Goal: Task Accomplishment & Management: Complete application form

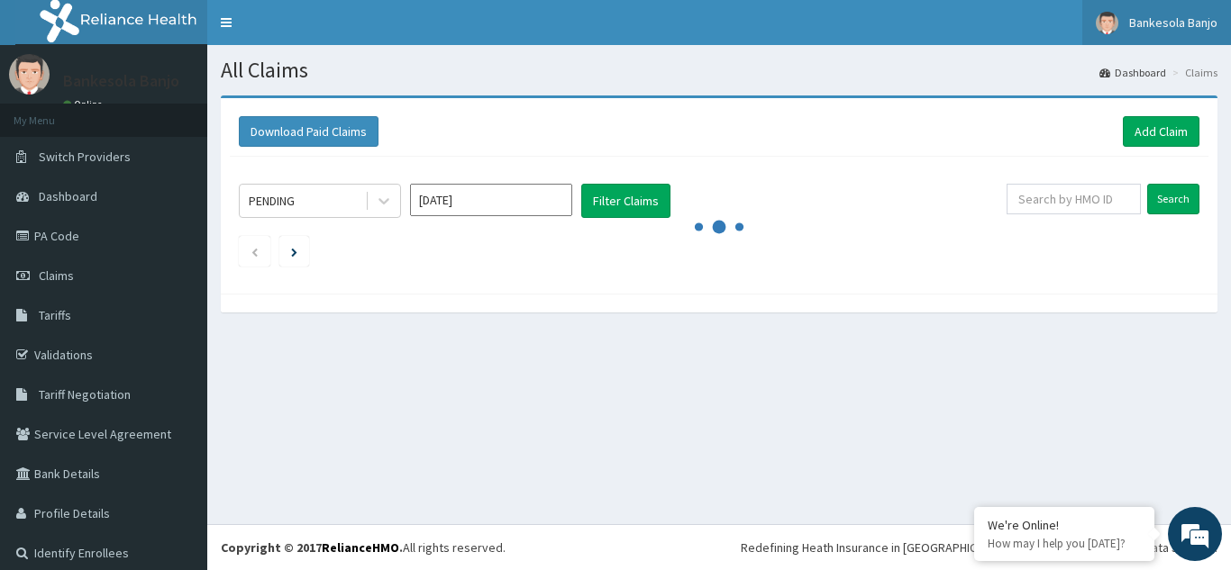
click at [1118, 35] on link "Bankesola Banjo" at bounding box center [1156, 22] width 149 height 45
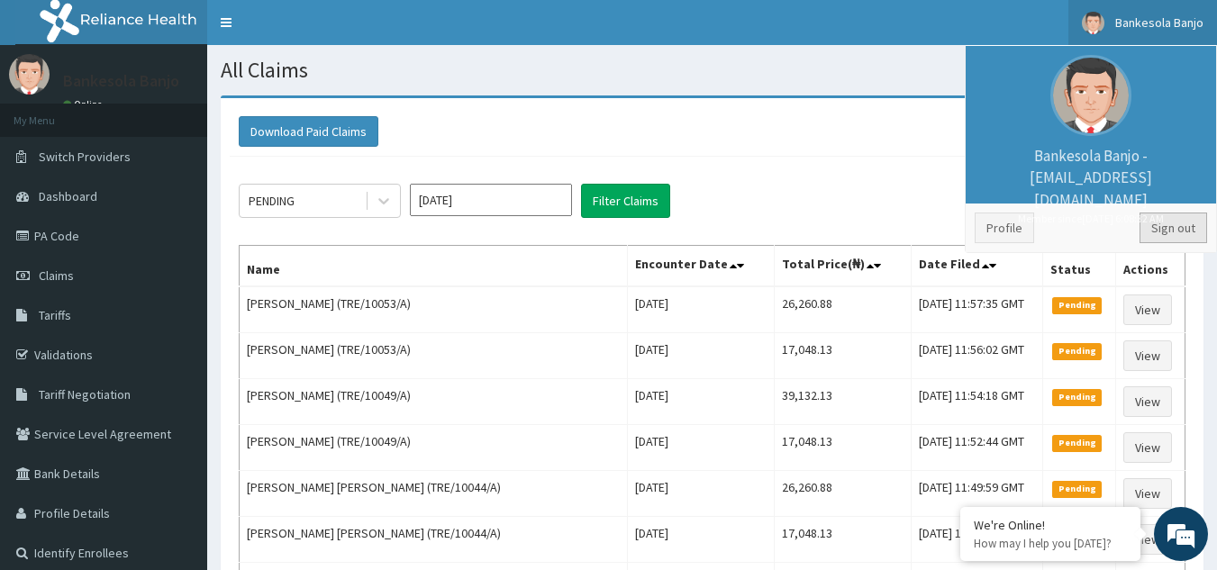
click at [1158, 222] on link "Sign out" at bounding box center [1174, 228] width 68 height 31
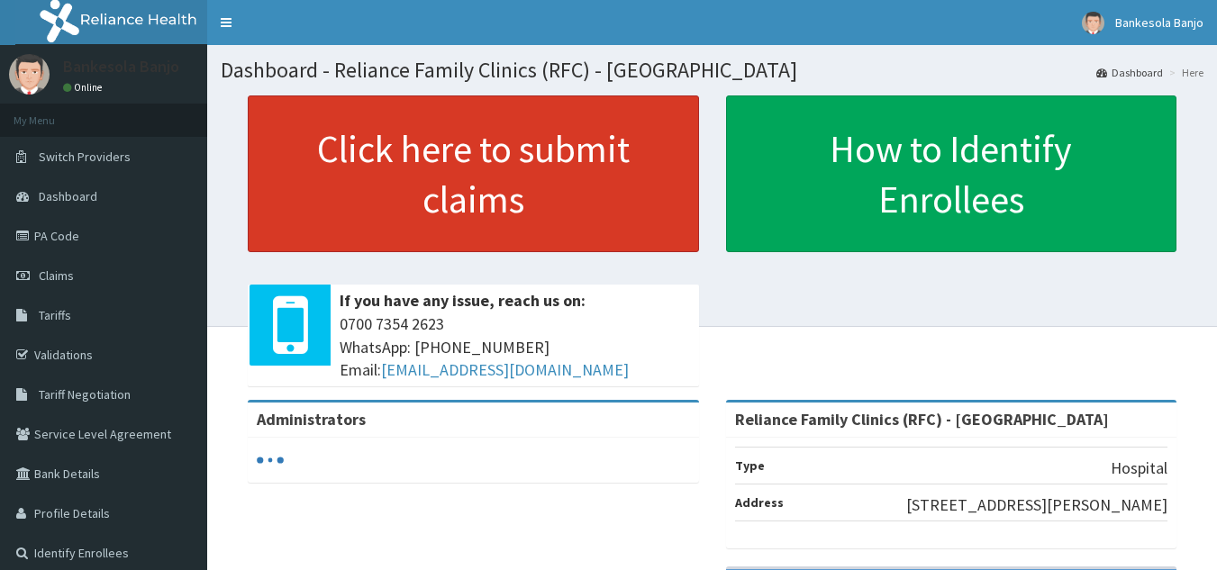
click at [499, 208] on link "Click here to submit claims" at bounding box center [473, 173] width 451 height 157
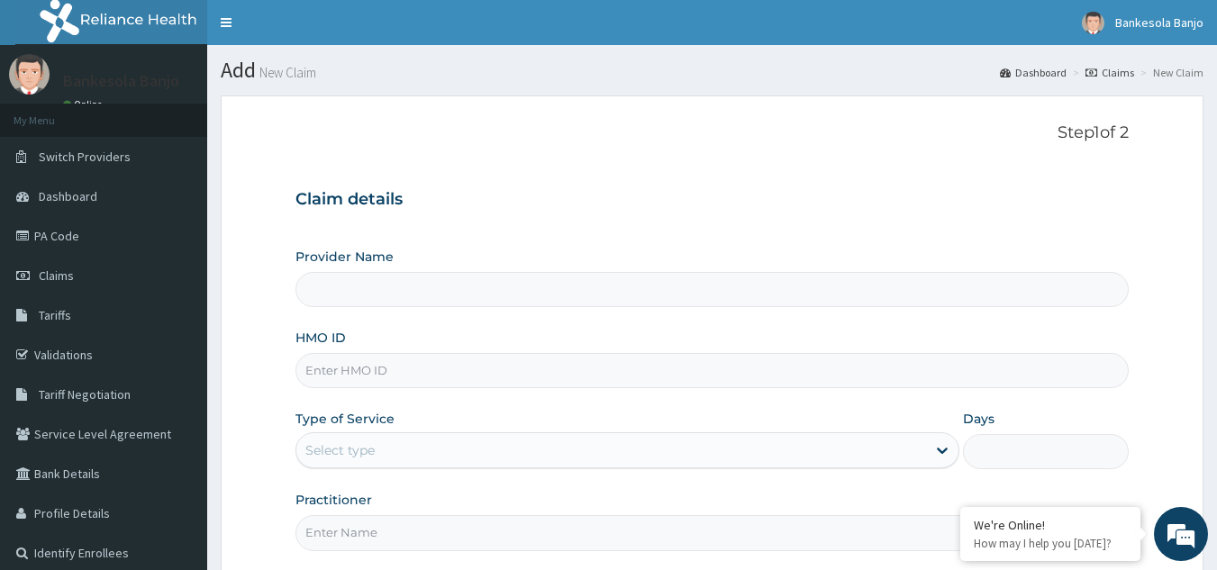
click at [414, 375] on input "HMO ID" at bounding box center [712, 370] width 834 height 35
type input "Reliance Family Clinics (RFC) - [GEOGRAPHIC_DATA]"
paste input "OAJ/10022/B"
click at [322, 373] on input "OAJ/10022/B" at bounding box center [712, 370] width 834 height 35
type input "OAJ/10022/B"
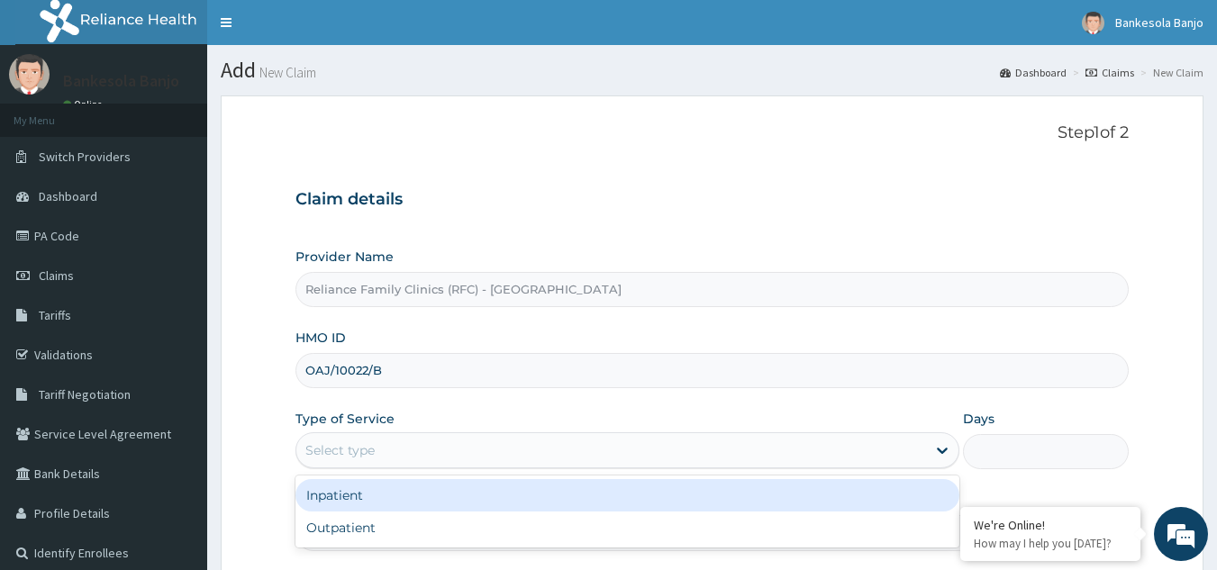
click at [386, 440] on div "Select type" at bounding box center [611, 450] width 630 height 29
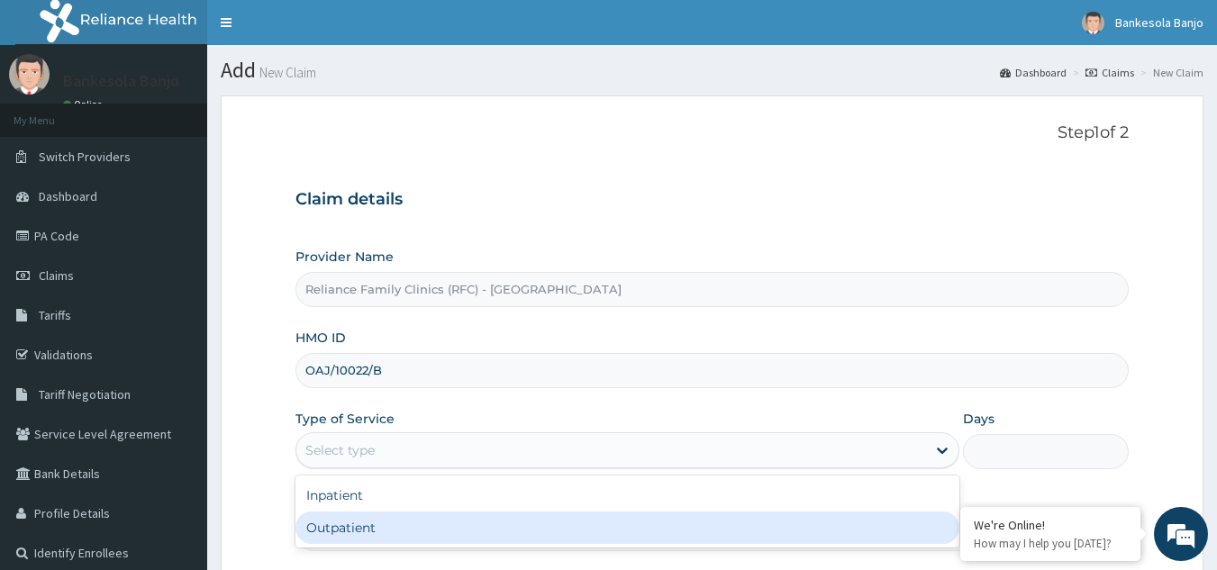
click at [370, 521] on div "Outpatient" at bounding box center [627, 528] width 664 height 32
type input "1"
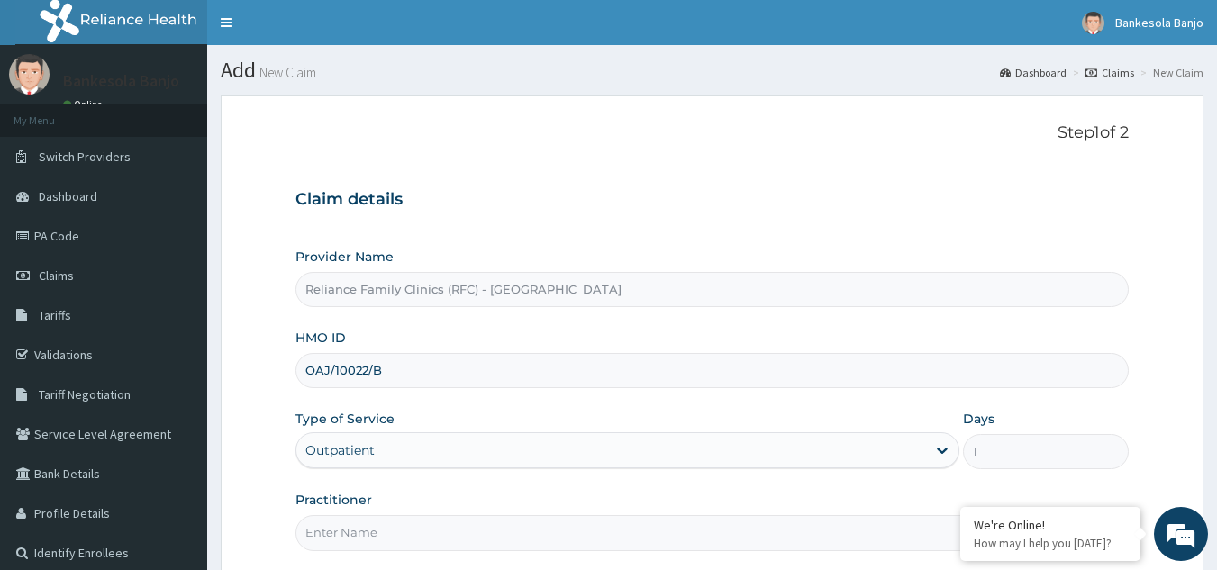
click at [368, 536] on input "Practitioner" at bounding box center [712, 532] width 834 height 35
type input "LOCUM"
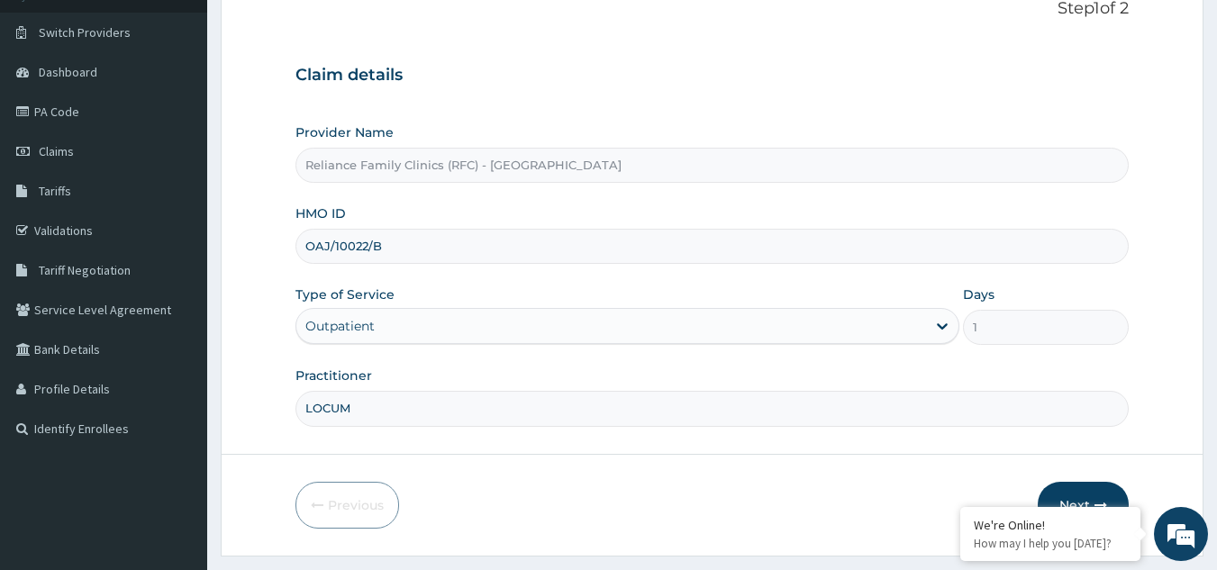
scroll to position [125, 0]
click at [1095, 499] on icon "button" at bounding box center [1101, 504] width 13 height 13
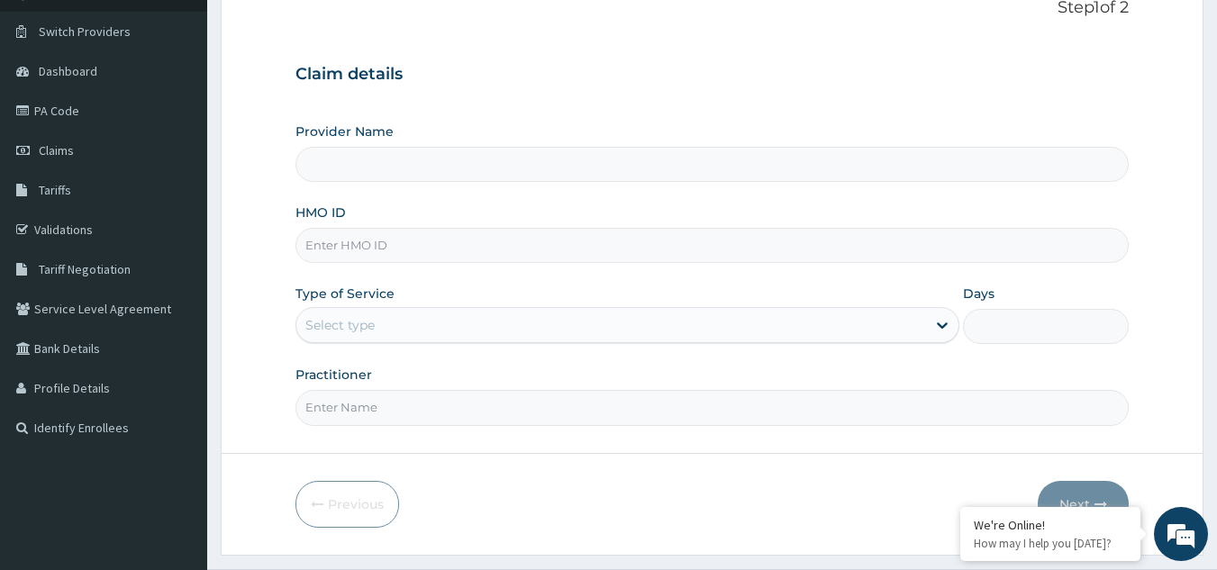
type input "Reliance Family Clinics (RFC) - [GEOGRAPHIC_DATA]"
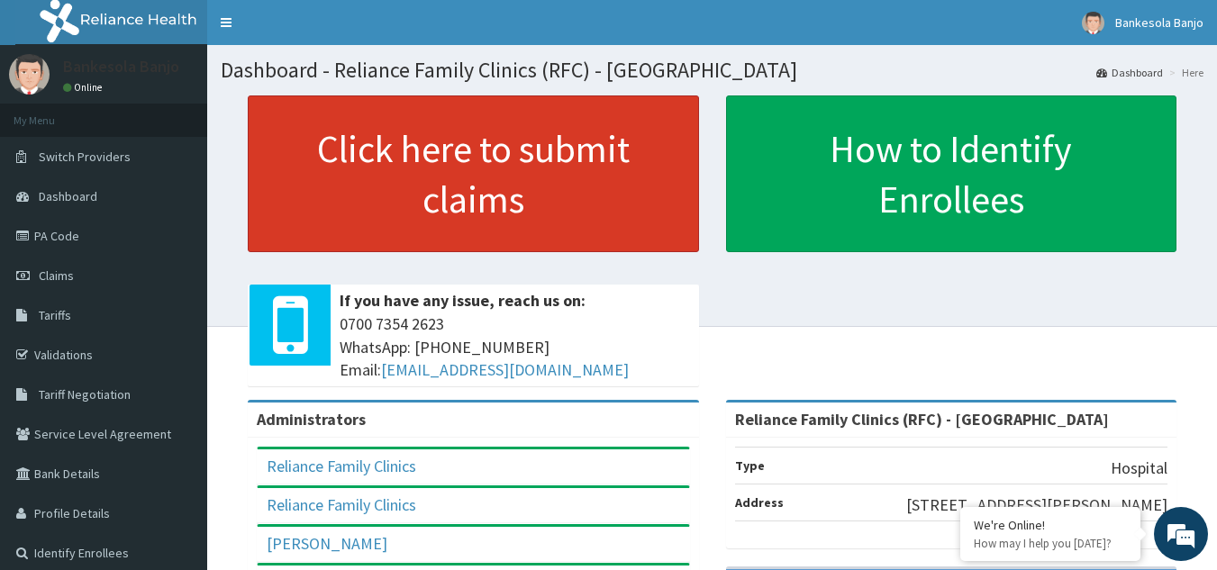
click at [372, 191] on link "Click here to submit claims" at bounding box center [473, 173] width 451 height 157
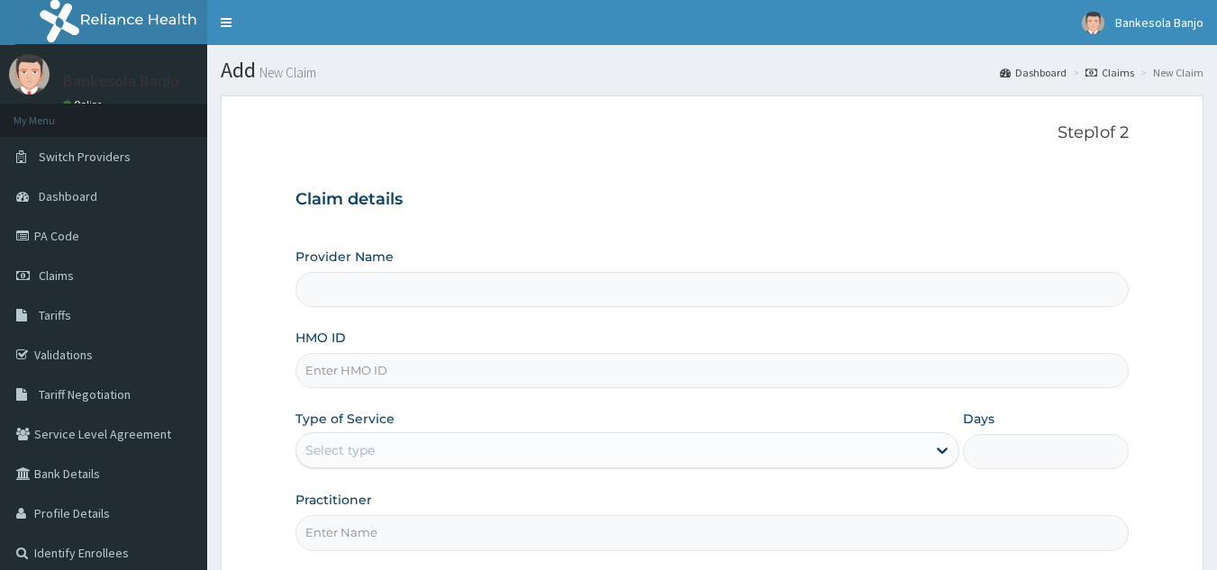
click at [396, 359] on input "HMO ID" at bounding box center [712, 370] width 834 height 35
paste input "OAJ/10022/B"
type input "OAJ/10022/B"
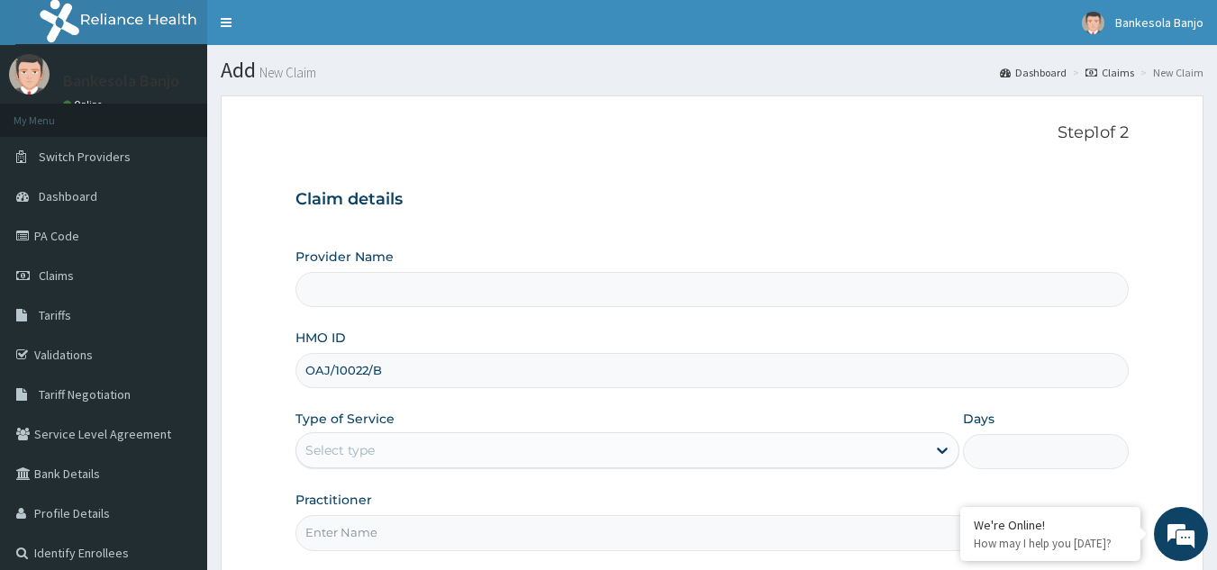
type input "Reliance Family Clinics (RFC) - Gbagada"
click at [332, 371] on input "OAJ/10022/B" at bounding box center [712, 370] width 834 height 35
type input "OAJ/10022/B"
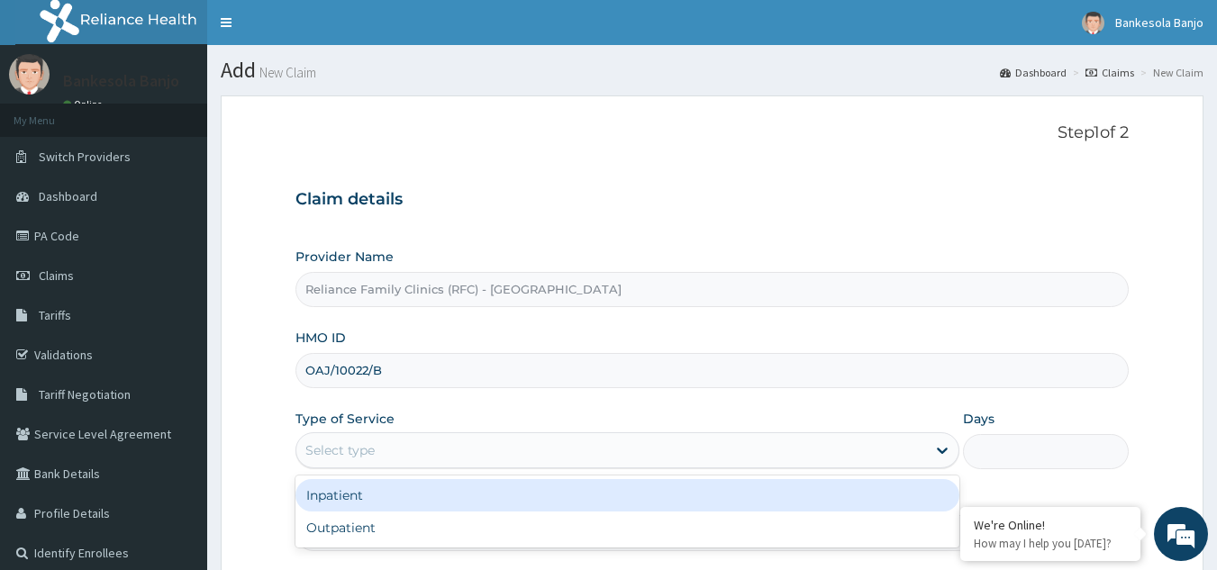
click at [392, 450] on div "Select type" at bounding box center [611, 450] width 630 height 29
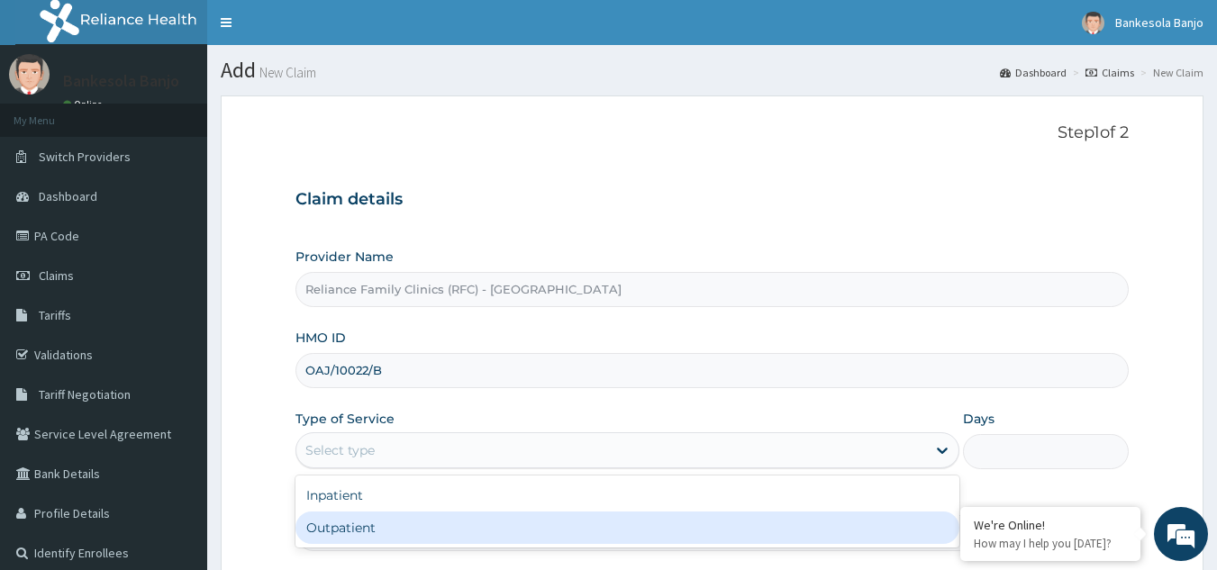
click at [391, 522] on div "Outpatient" at bounding box center [627, 528] width 664 height 32
type input "1"
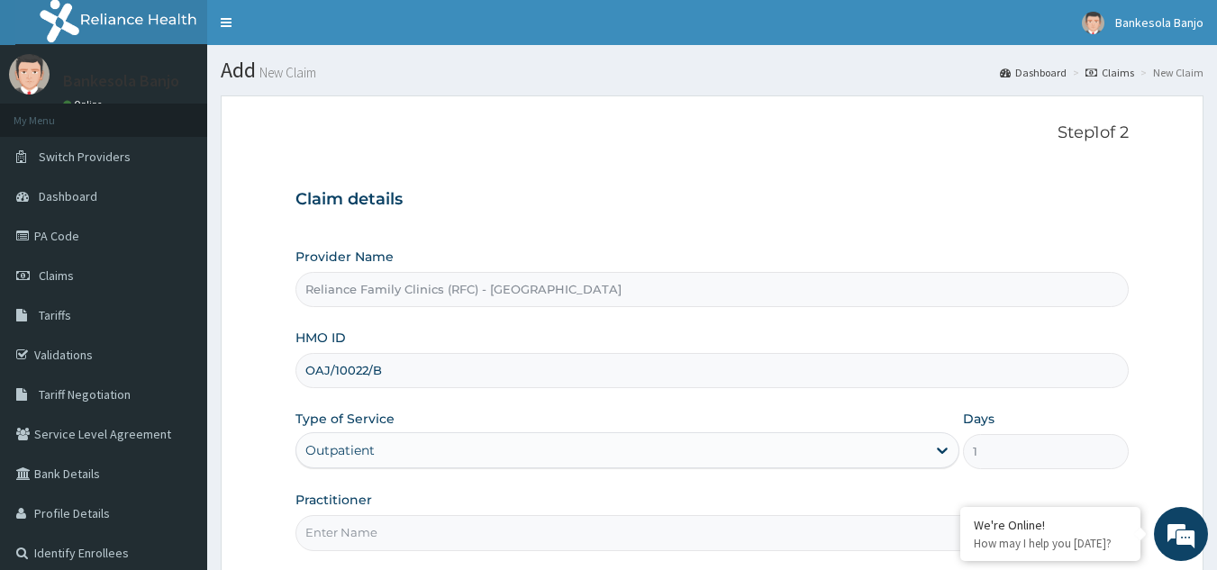
click at [389, 534] on input "Practitioner" at bounding box center [712, 532] width 834 height 35
type input "LOCUM"
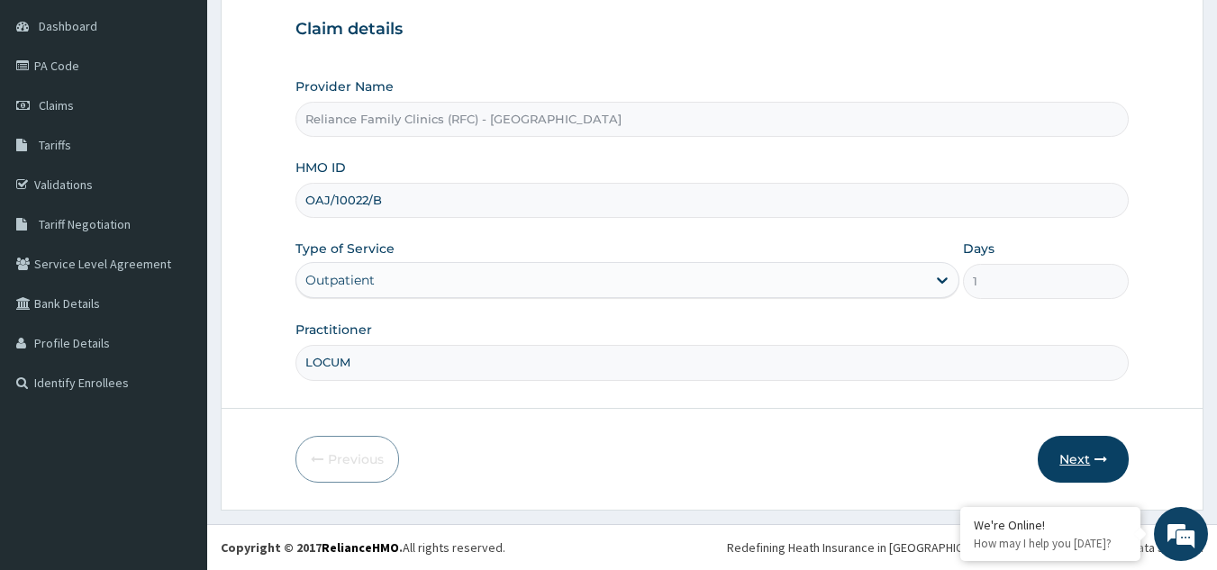
click at [1086, 474] on button "Next" at bounding box center [1083, 459] width 91 height 47
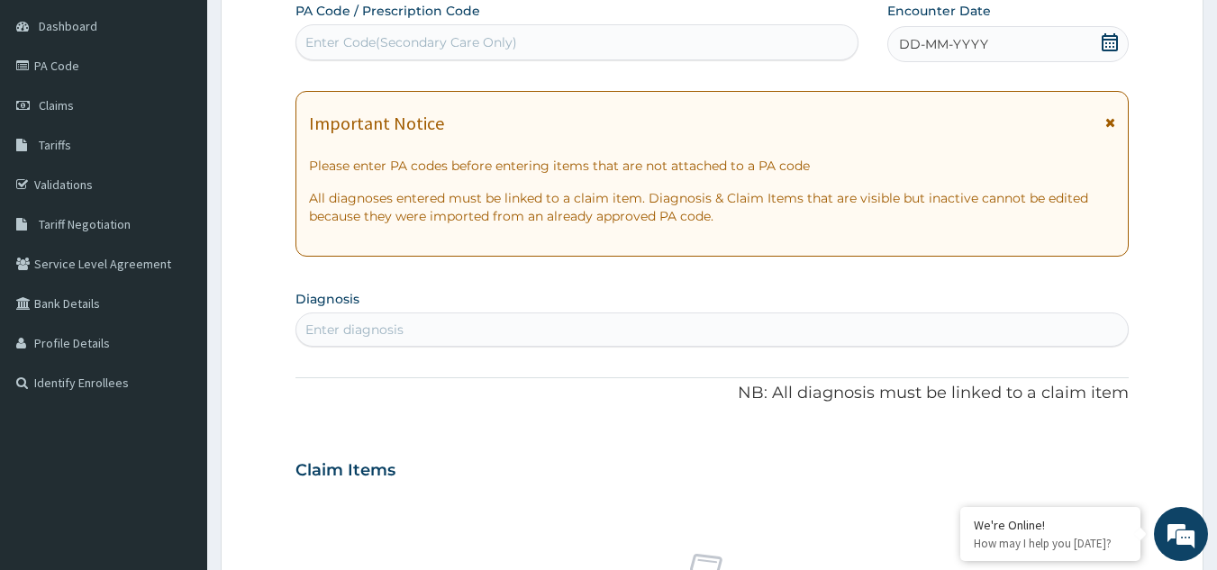
click at [1110, 33] on icon at bounding box center [1110, 42] width 18 height 18
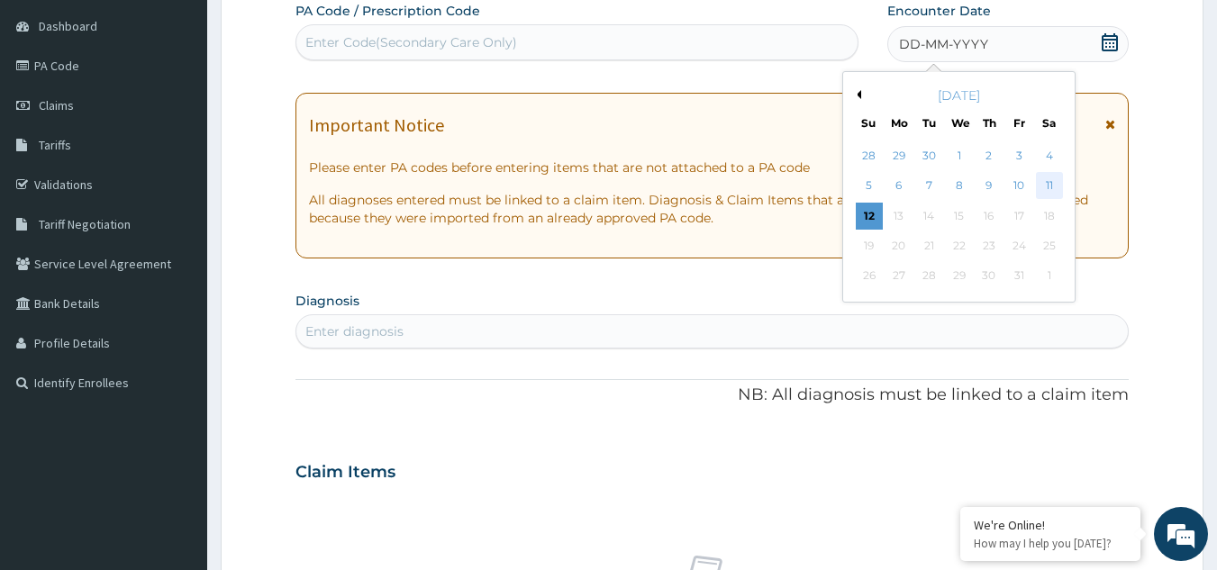
click at [1054, 183] on div "11" at bounding box center [1049, 186] width 27 height 27
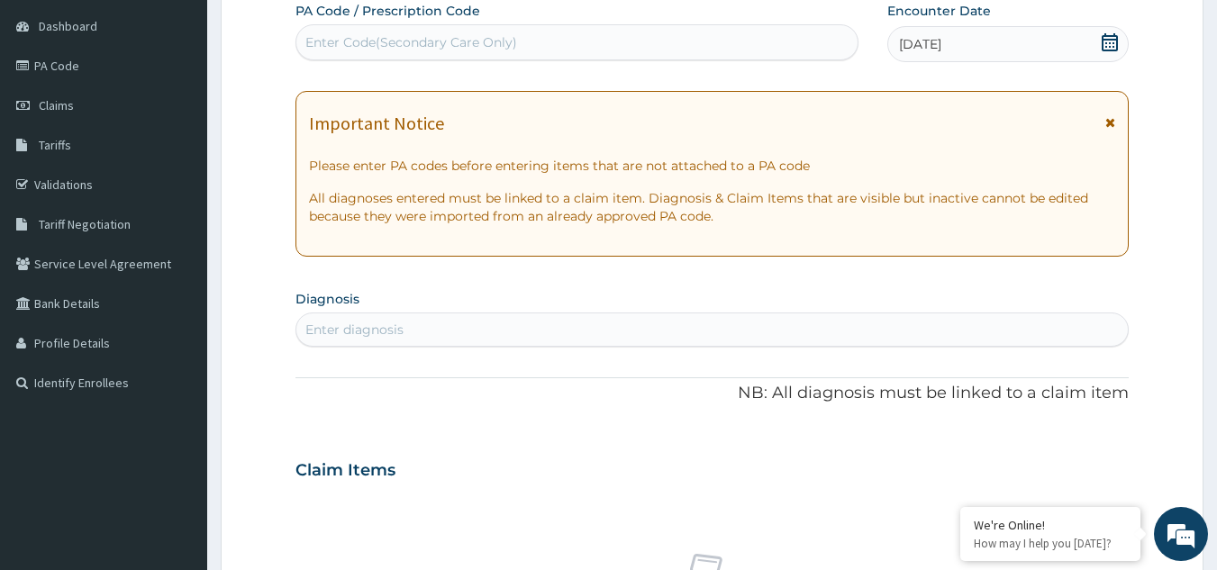
click at [492, 338] on div "Enter diagnosis" at bounding box center [712, 329] width 832 height 29
type input "migraine"
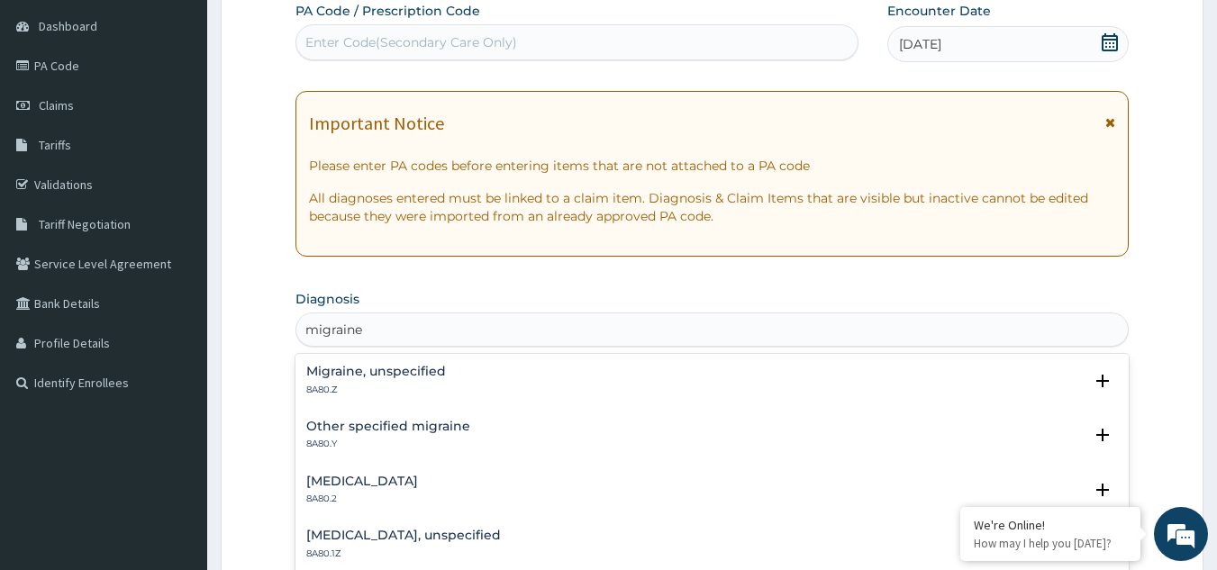
click at [365, 381] on div "Migraine, unspecified 8A80.Z" at bounding box center [376, 381] width 140 height 32
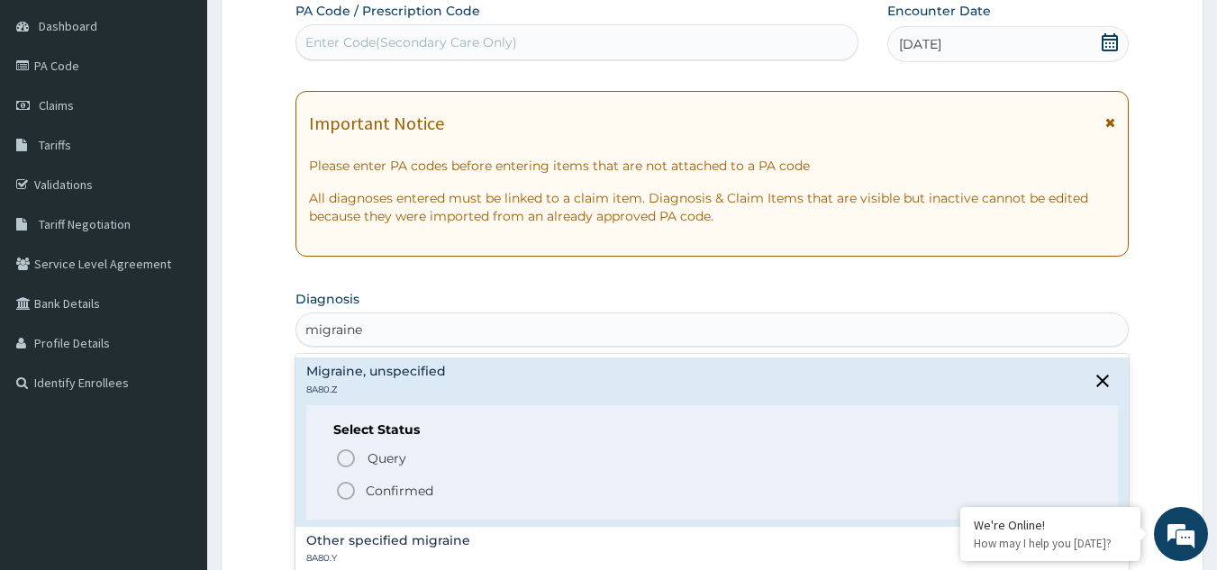
click at [350, 493] on icon "status option filled" at bounding box center [346, 491] width 22 height 22
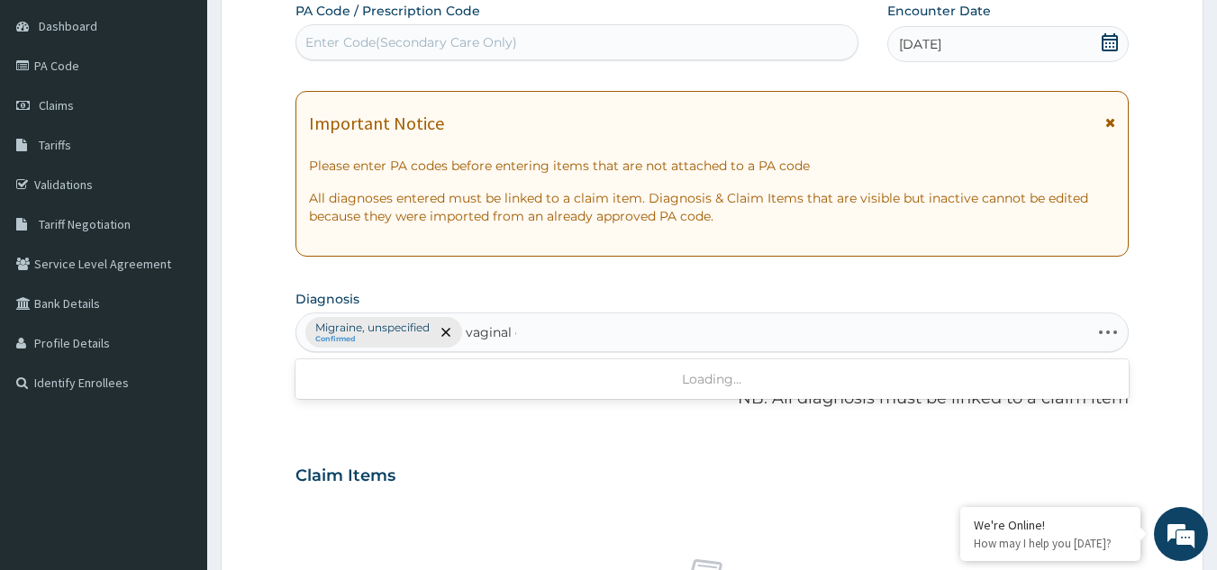
type input "vaginal"
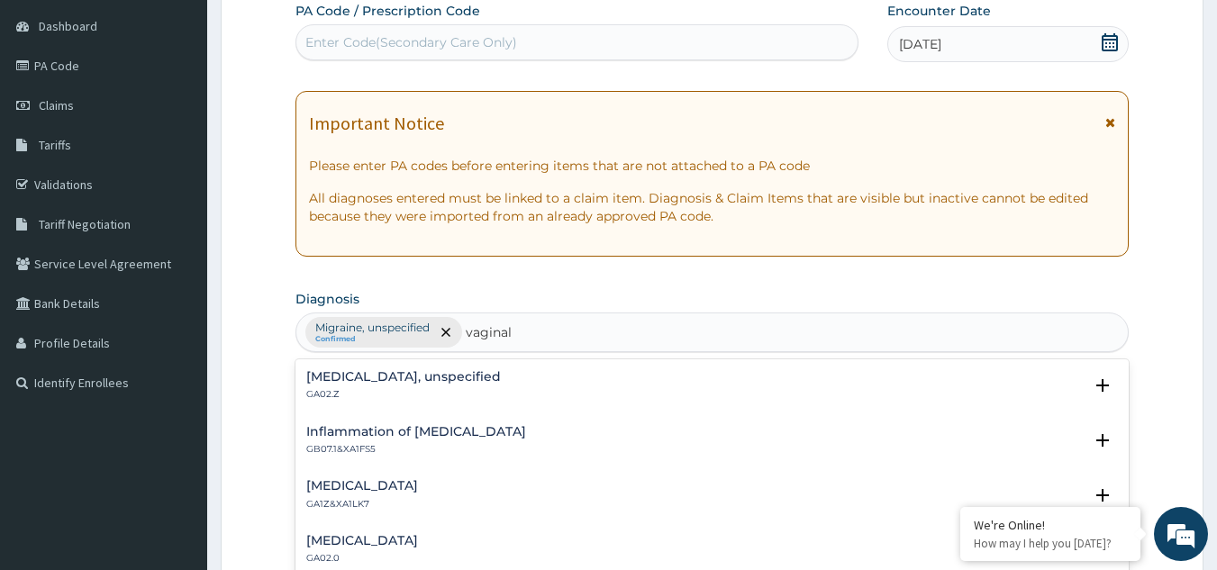
click at [358, 386] on div "Vaginitis, unspecified GA02.Z" at bounding box center [403, 386] width 195 height 32
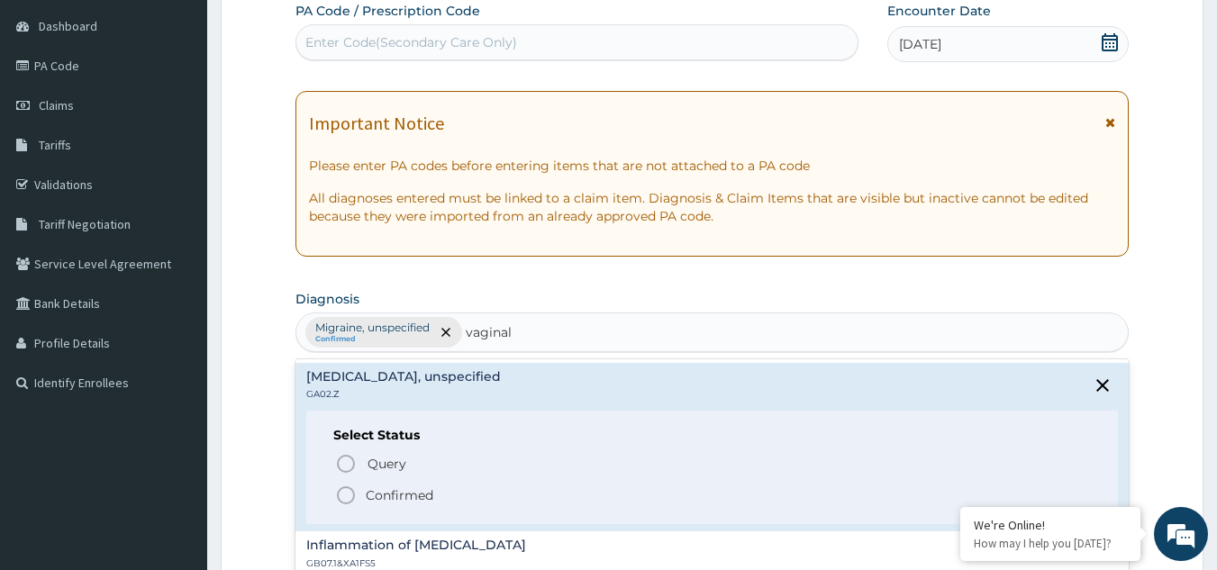
click at [344, 496] on icon "status option filled" at bounding box center [346, 496] width 22 height 22
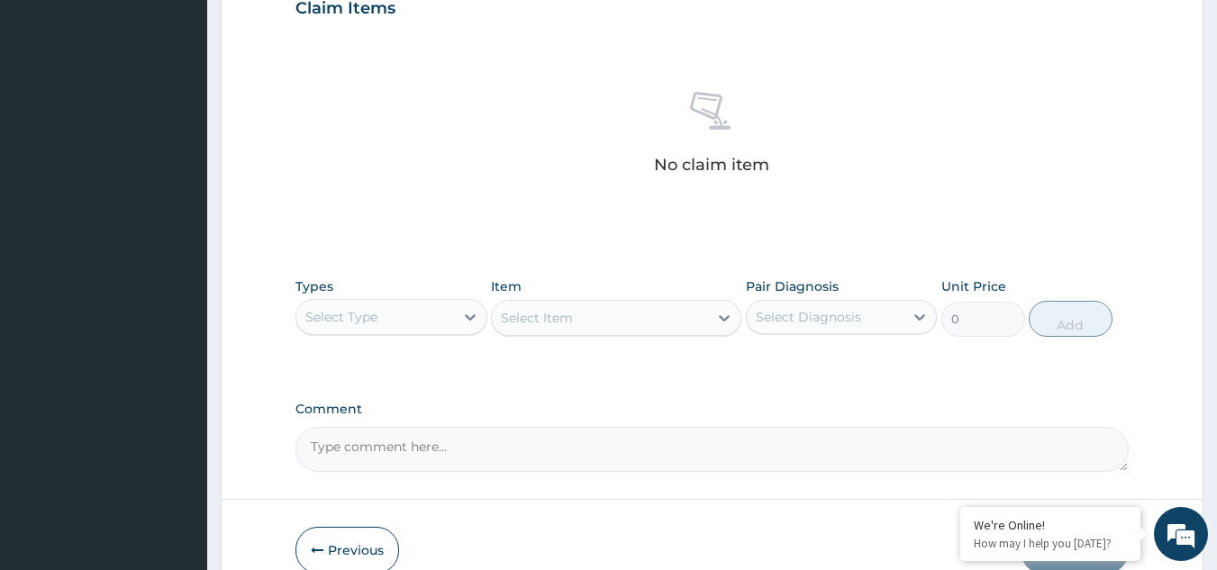
scroll to position [729, 0]
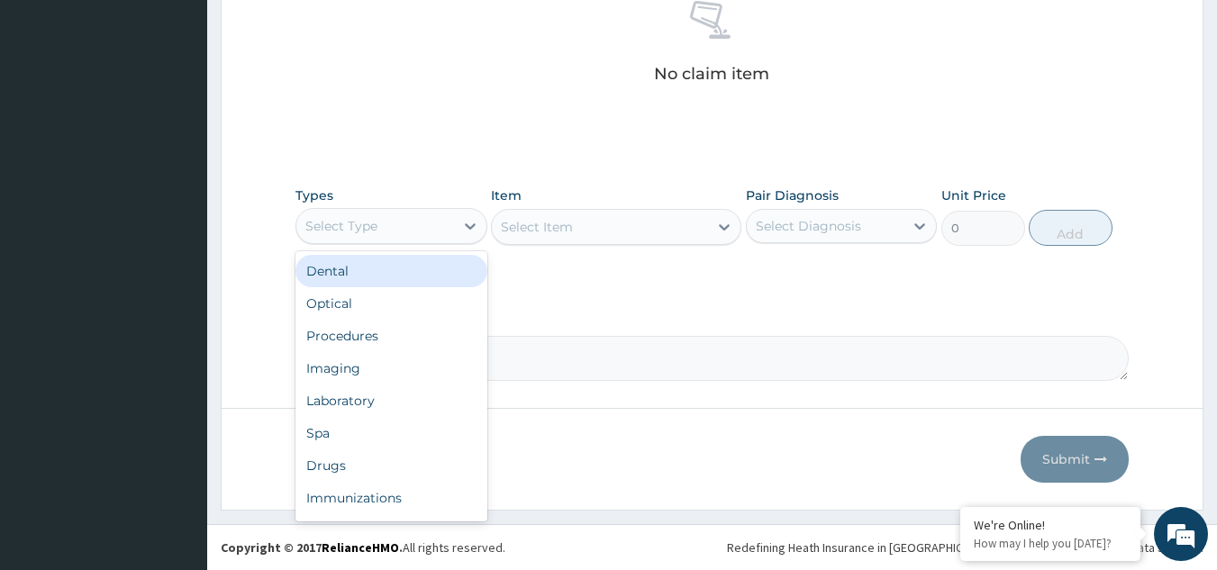
click at [383, 212] on div "Select Type" at bounding box center [375, 226] width 158 height 29
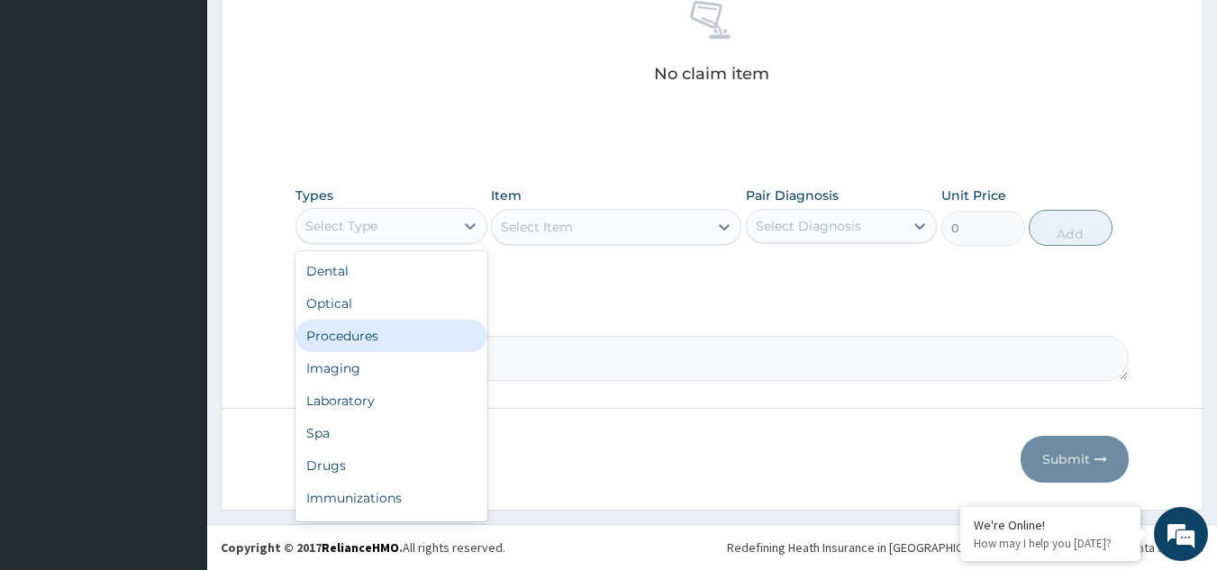
click at [383, 333] on div "Procedures" at bounding box center [391, 336] width 192 height 32
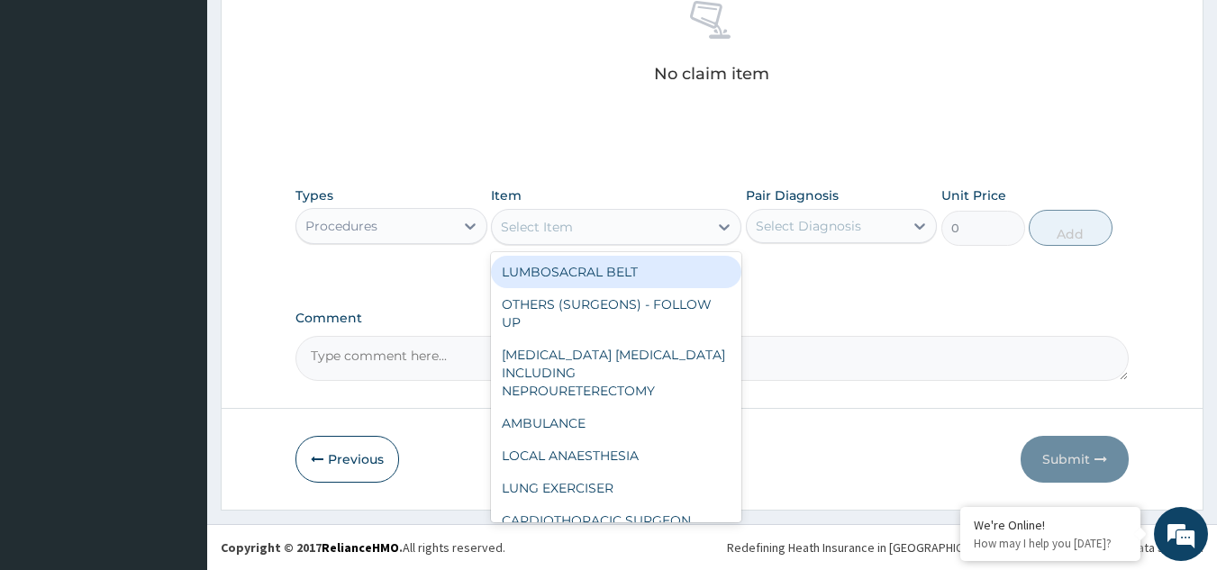
click at [568, 229] on div "Select Item" at bounding box center [537, 227] width 72 height 18
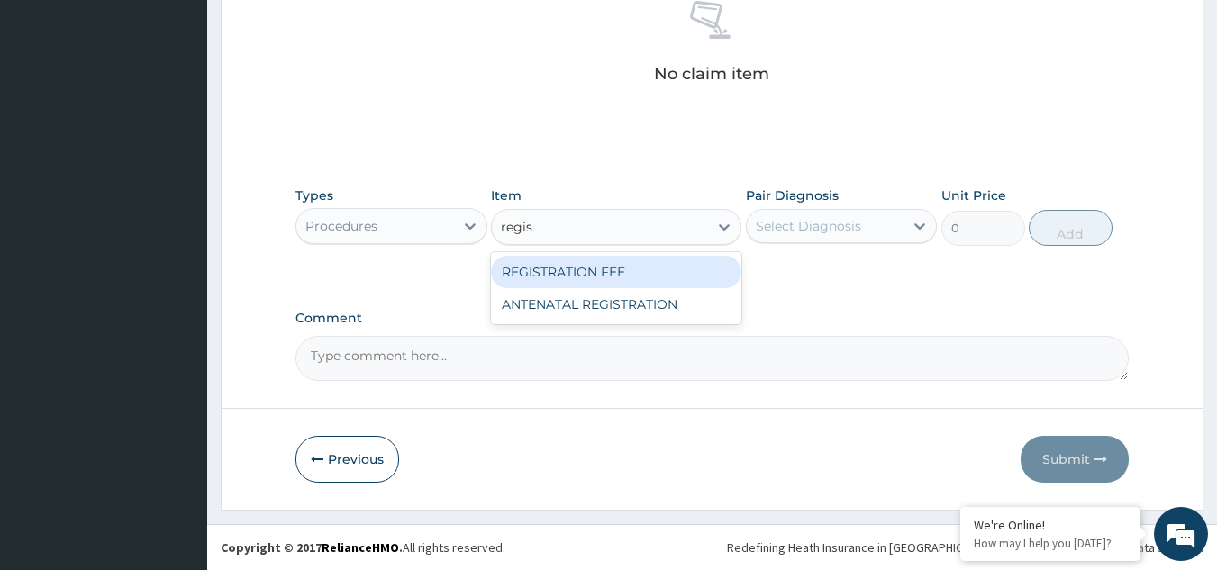
type input "regist"
click at [593, 272] on div "REGISTRATION FEE" at bounding box center [616, 272] width 250 height 32
type input "2042.5"
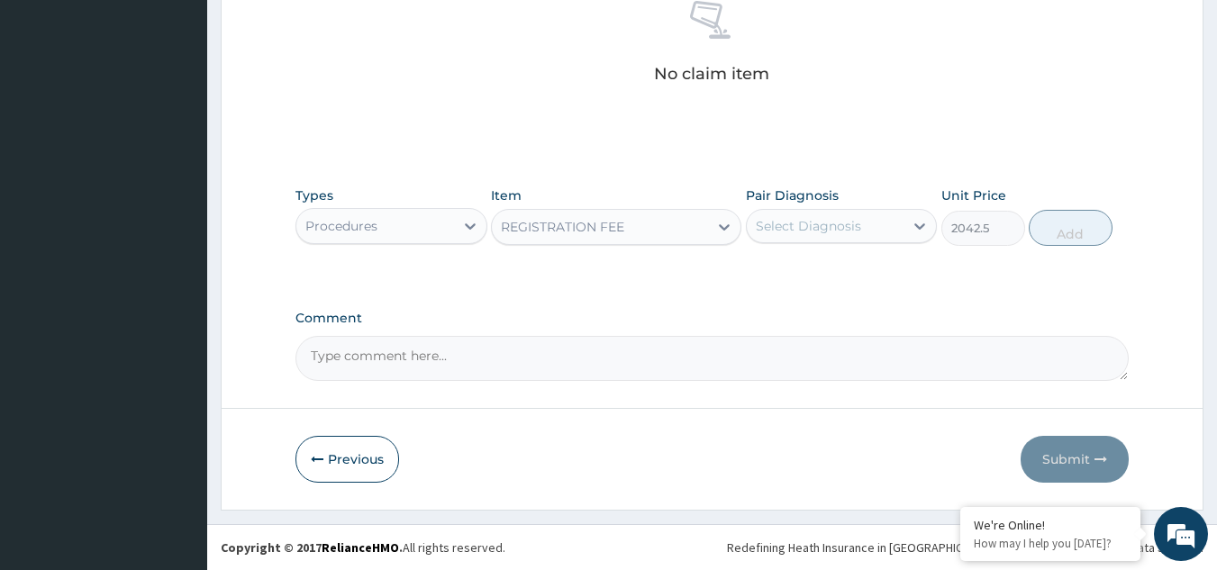
click at [782, 247] on div "Types Procedures Item REGISTRATION FEE Pair Diagnosis Select Diagnosis Unit Pri…" at bounding box center [712, 215] width 834 height 77
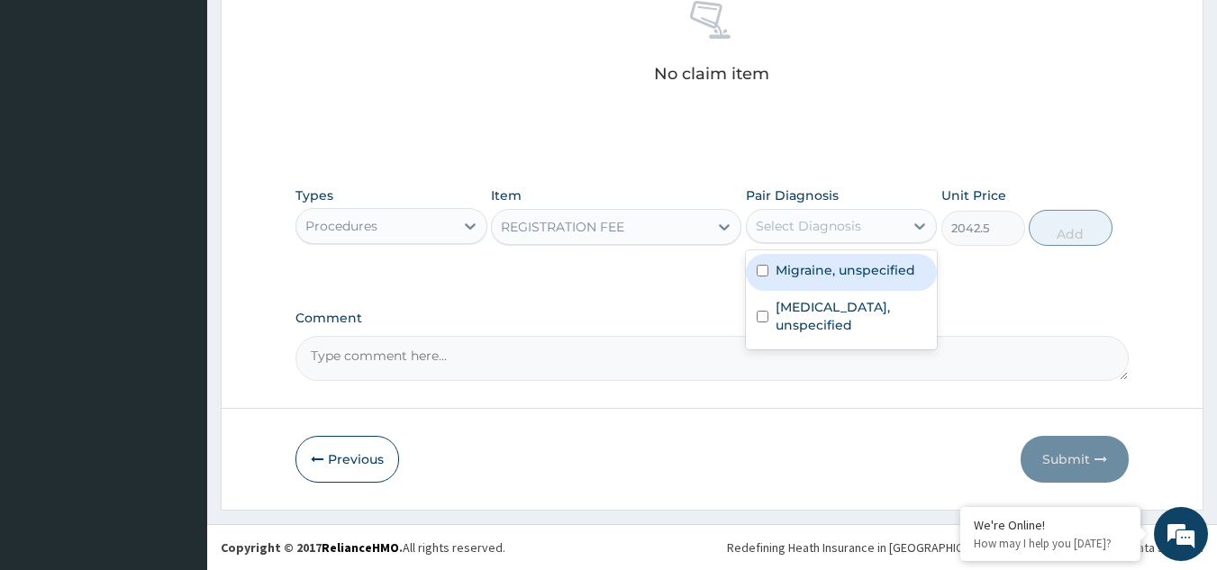
click at [804, 231] on div "Select Diagnosis" at bounding box center [808, 226] width 105 height 18
click at [822, 268] on label "Migraine, unspecified" at bounding box center [846, 270] width 140 height 18
checkbox input "true"
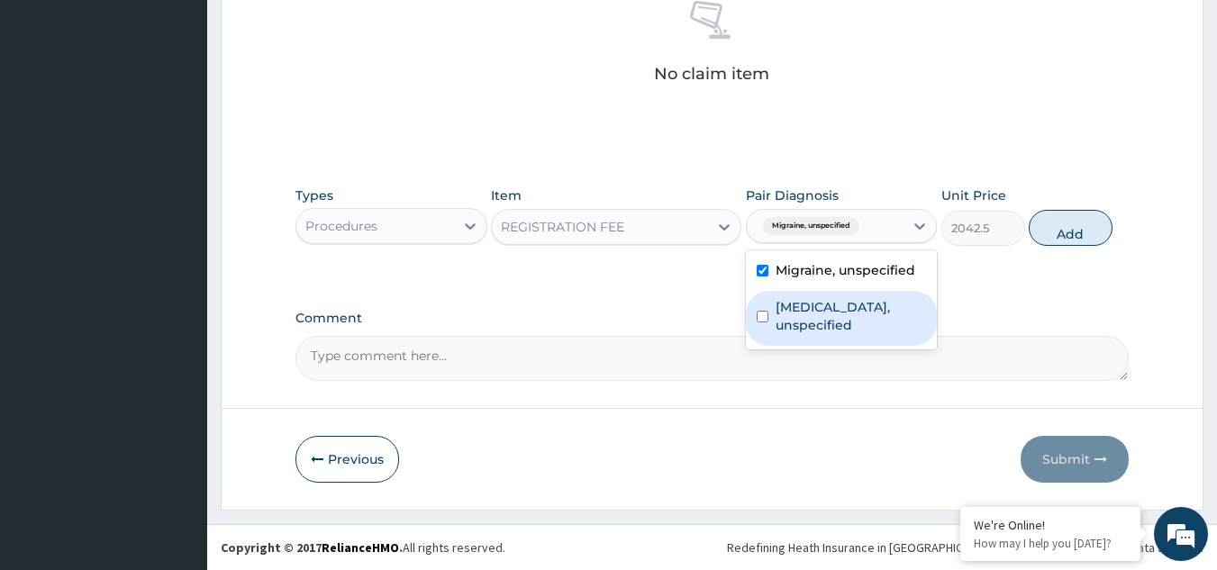
click at [833, 300] on label "Vaginitis, unspecified" at bounding box center [851, 316] width 151 height 36
checkbox input "true"
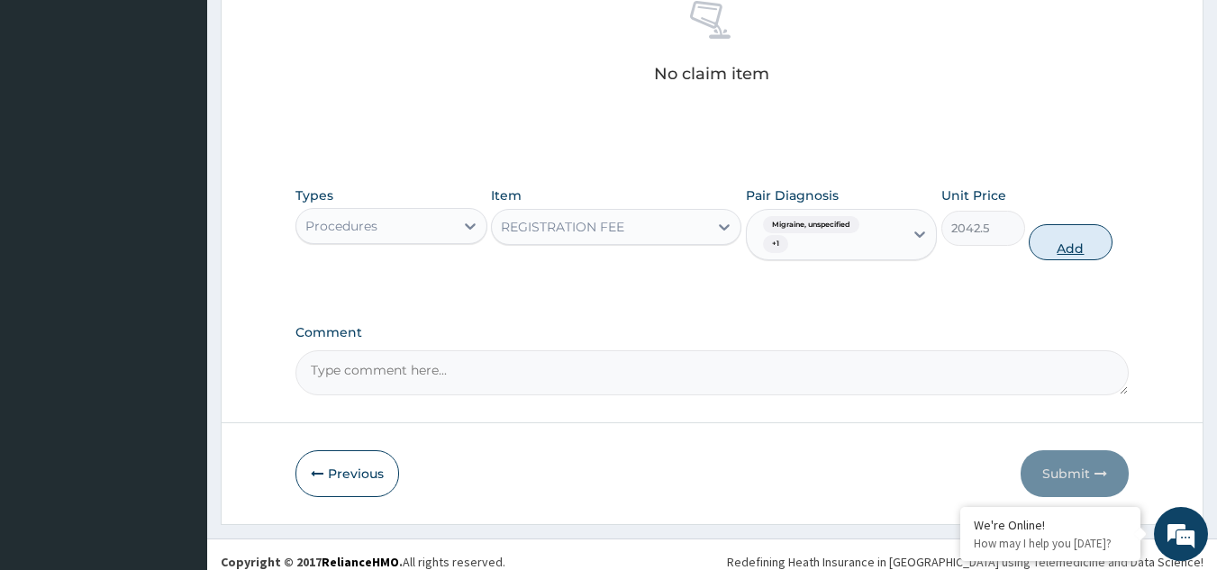
click at [1046, 251] on button "Add" at bounding box center [1071, 242] width 84 height 36
type input "0"
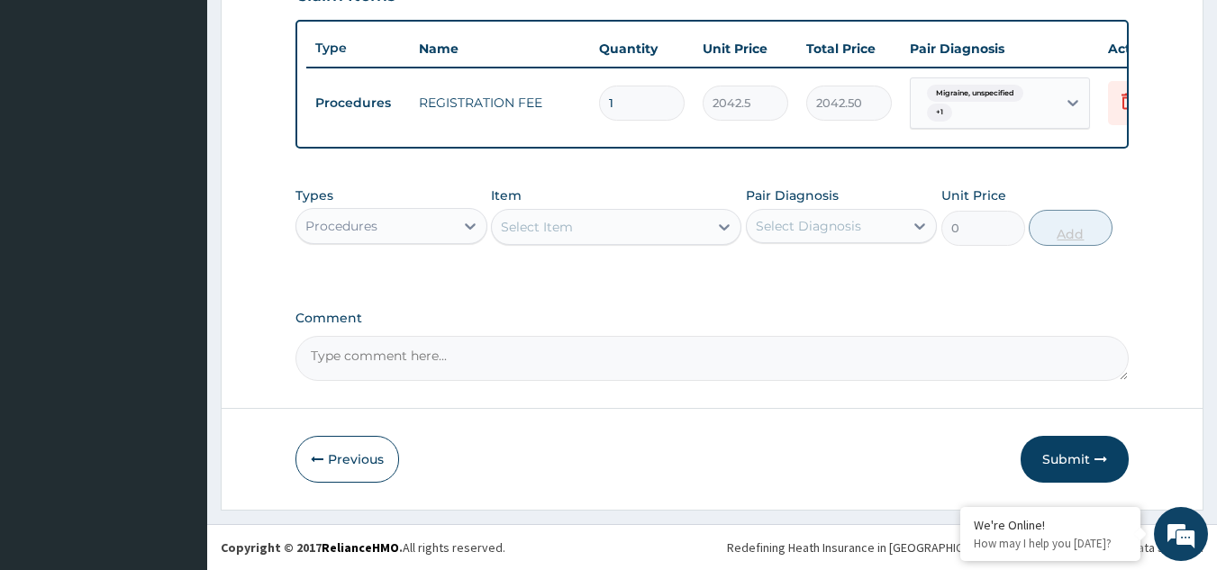
scroll to position [664, 0]
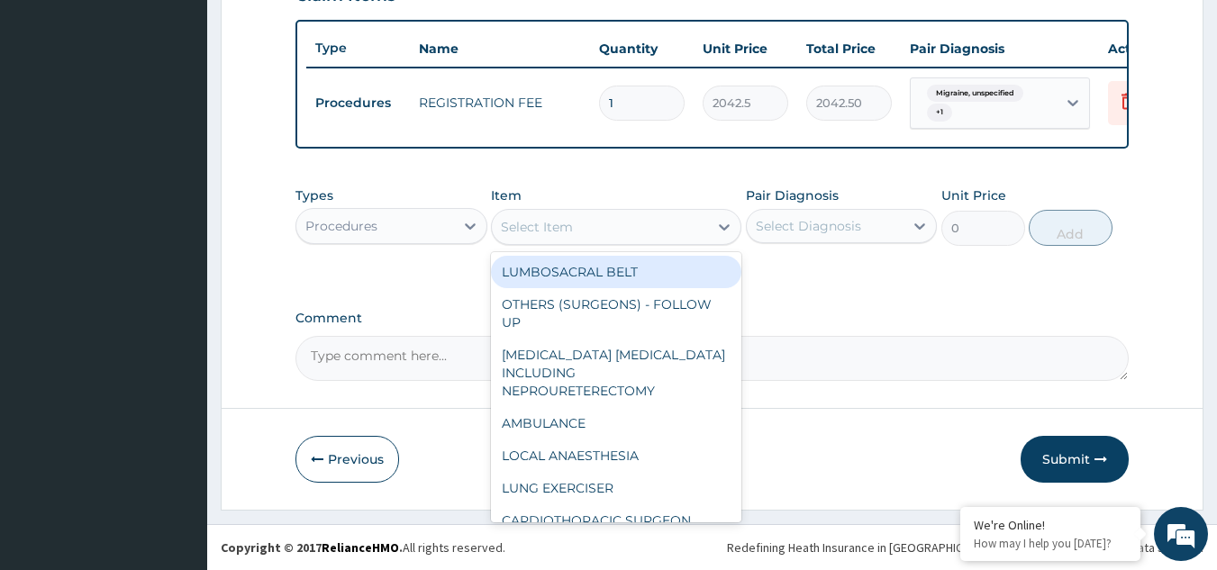
click at [639, 231] on div "Select Item" at bounding box center [600, 227] width 216 height 29
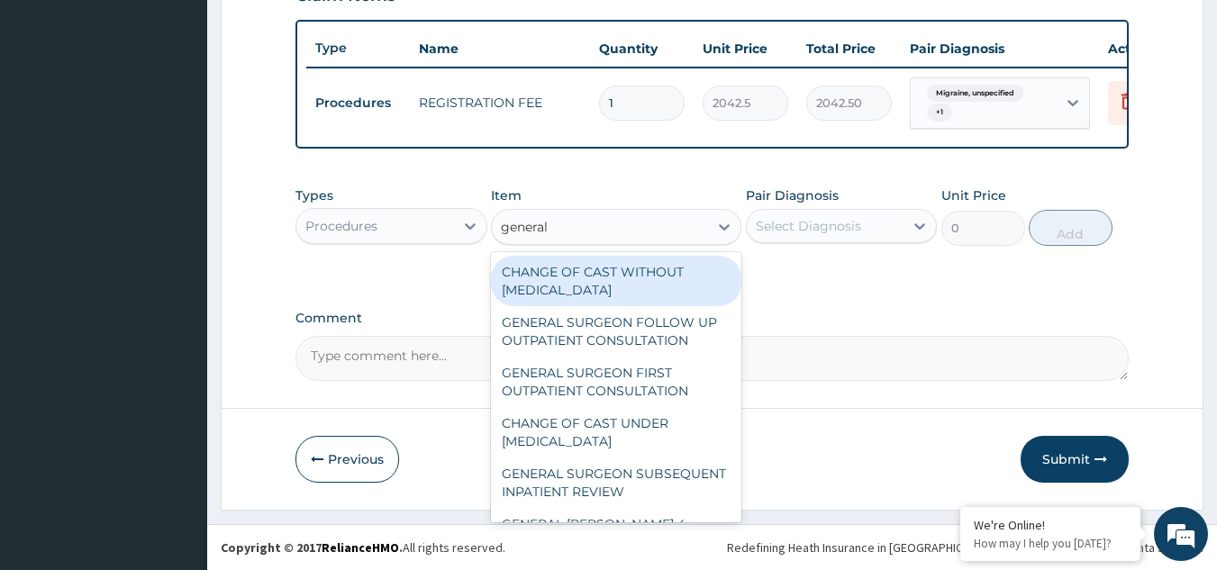
type input "general p"
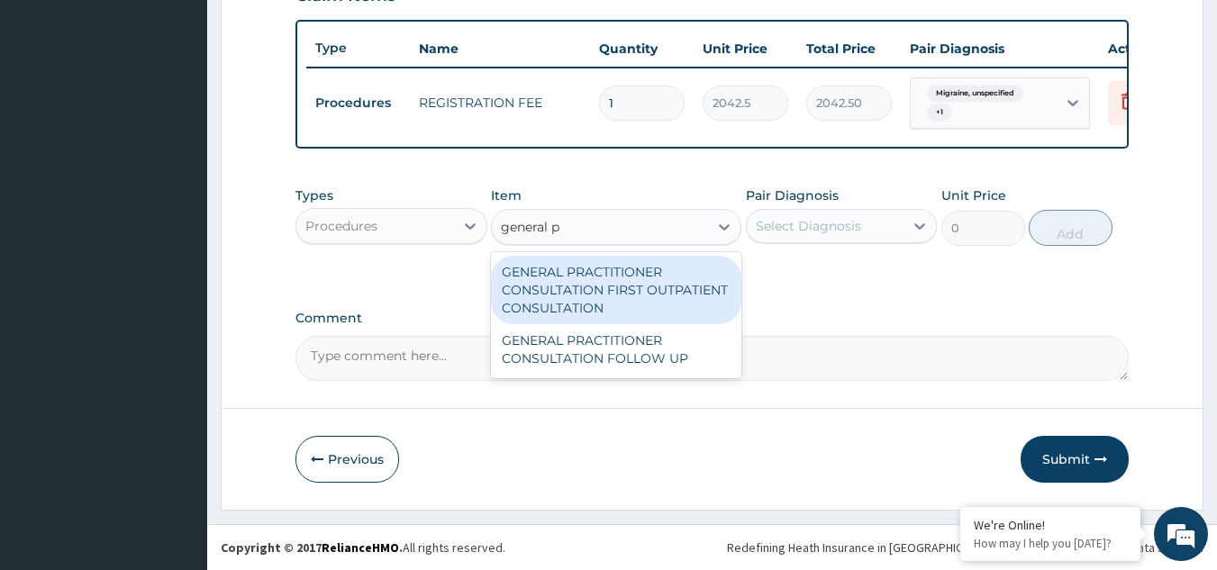
click at [640, 296] on div "GENERAL PRACTITIONER CONSULTATION FIRST OUTPATIENT CONSULTATION" at bounding box center [616, 290] width 250 height 68
type input "3370.125"
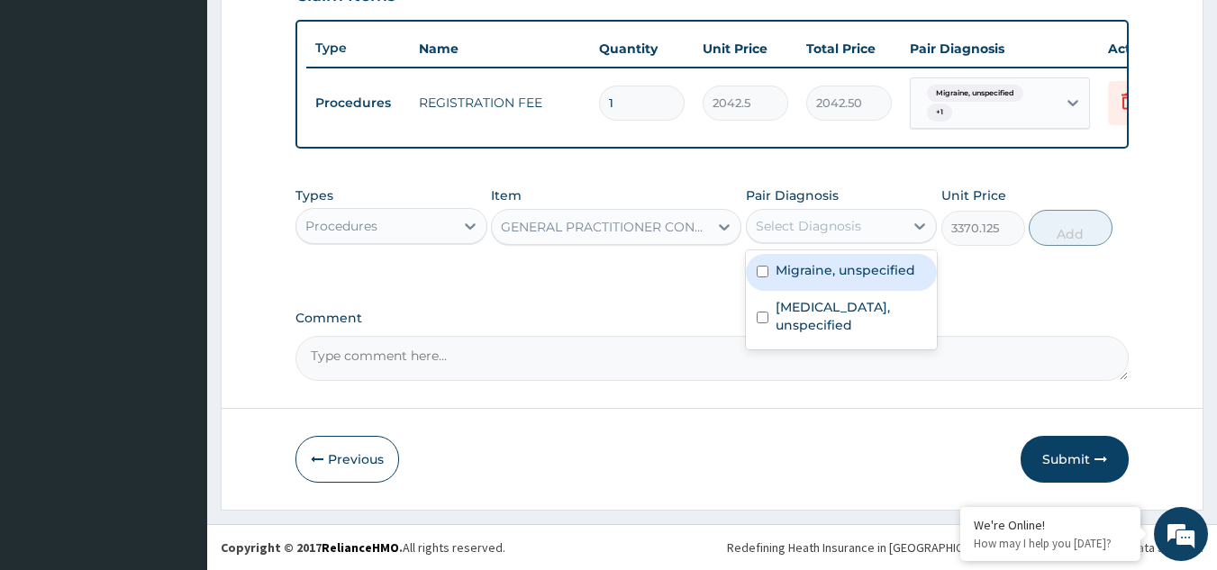
click at [789, 226] on div "Select Diagnosis" at bounding box center [808, 226] width 105 height 18
click at [804, 263] on label "Migraine, unspecified" at bounding box center [846, 270] width 140 height 18
checkbox input "true"
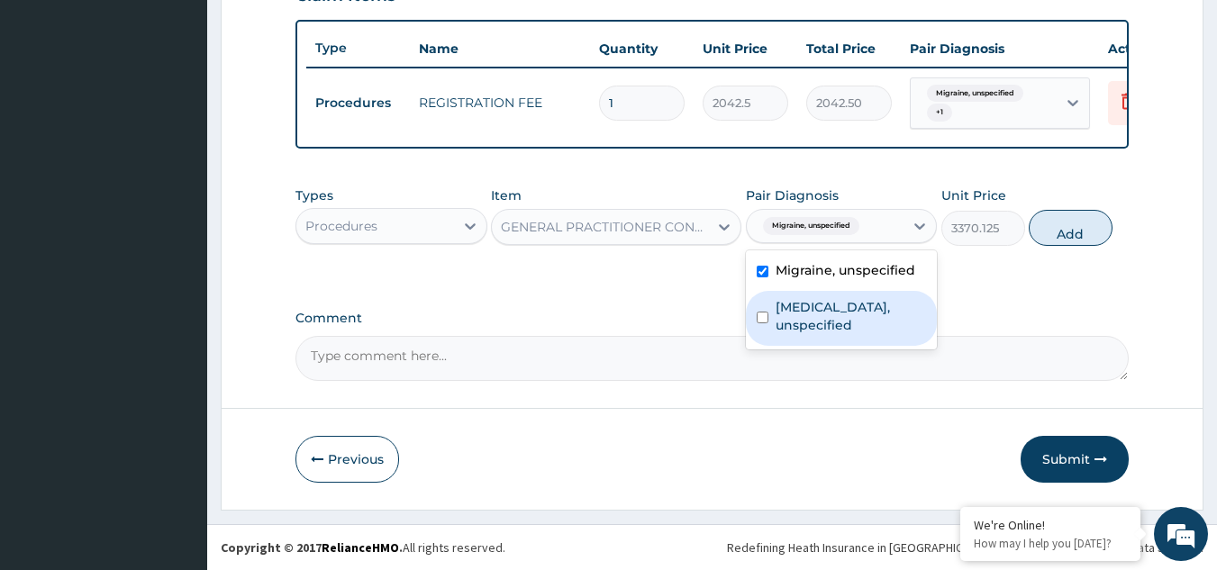
click at [818, 311] on label "Vaginitis, unspecified" at bounding box center [851, 316] width 151 height 36
checkbox input "true"
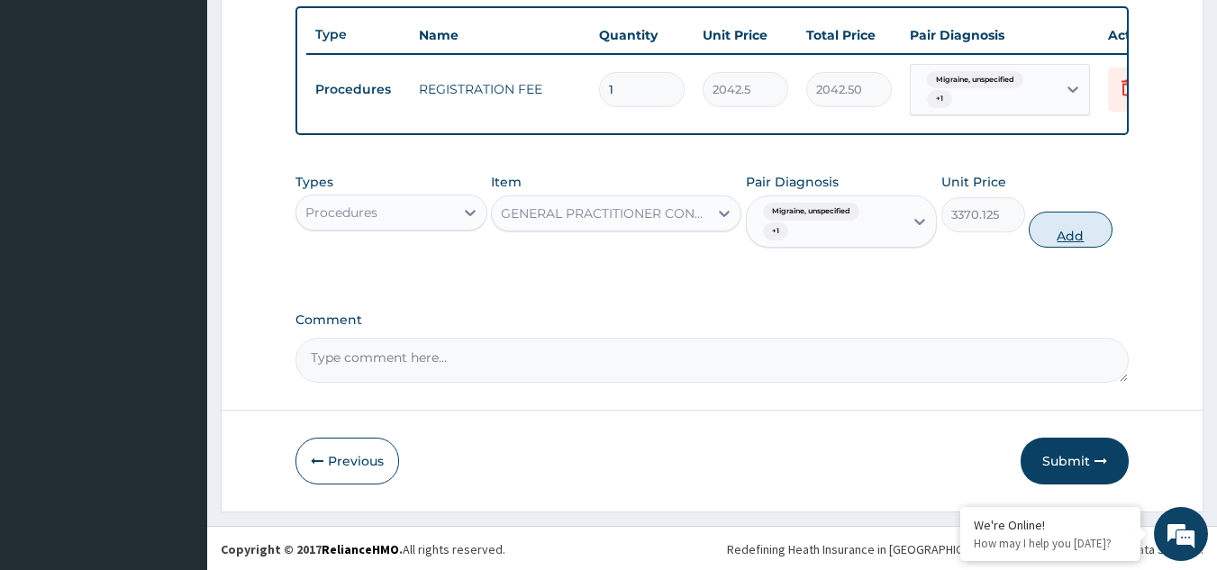
click at [1054, 248] on button "Add" at bounding box center [1071, 230] width 84 height 36
type input "0"
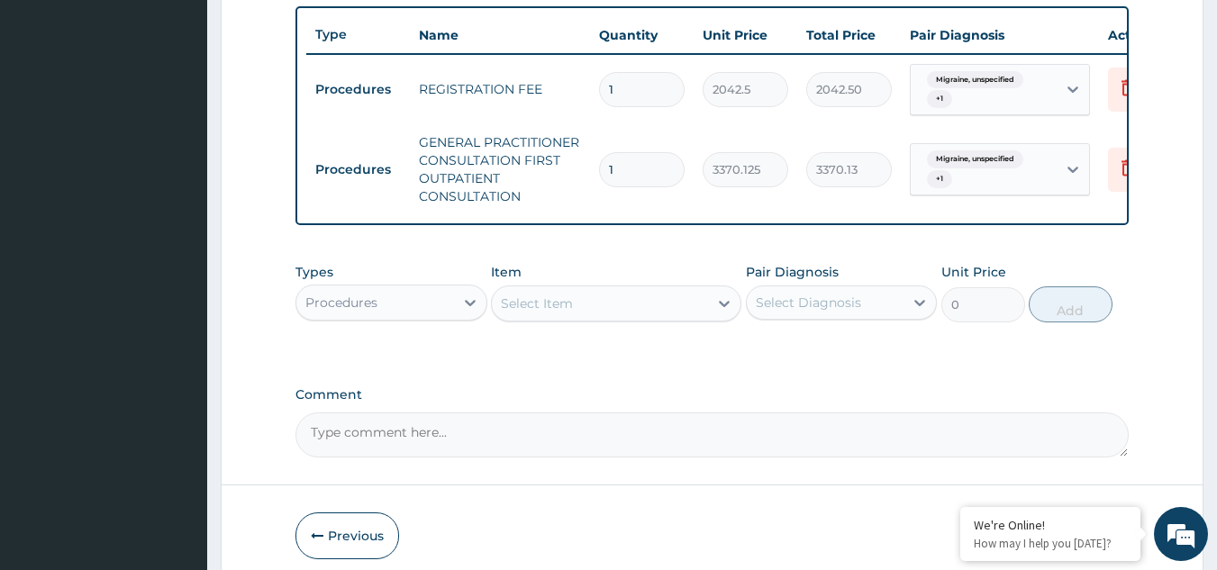
click at [431, 317] on div "Procedures" at bounding box center [375, 302] width 158 height 29
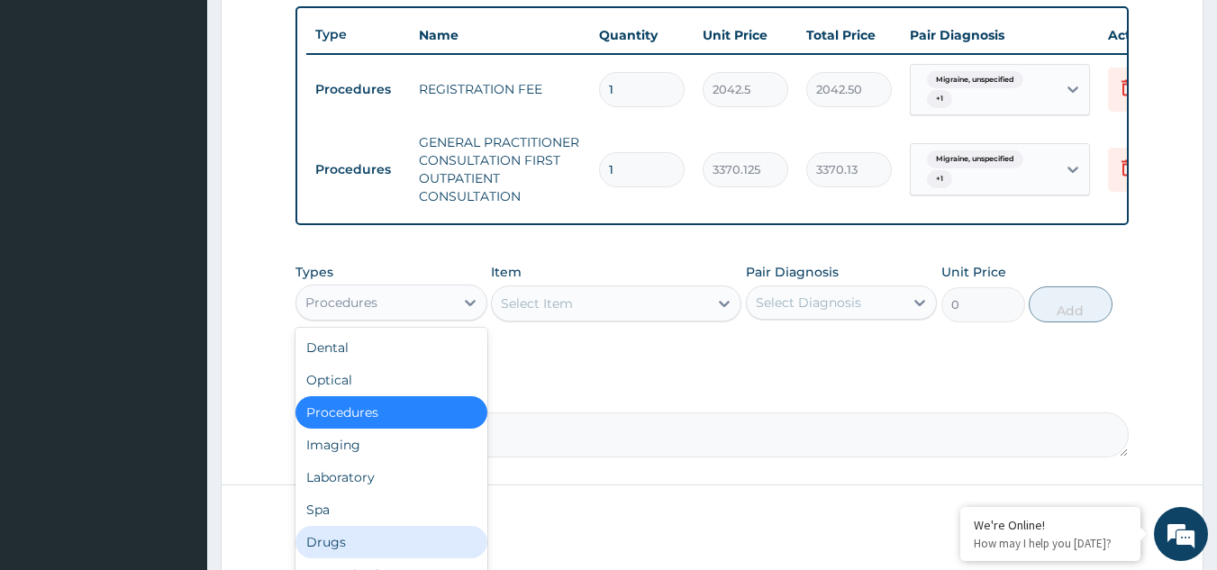
click at [377, 547] on div "Drugs" at bounding box center [391, 542] width 192 height 32
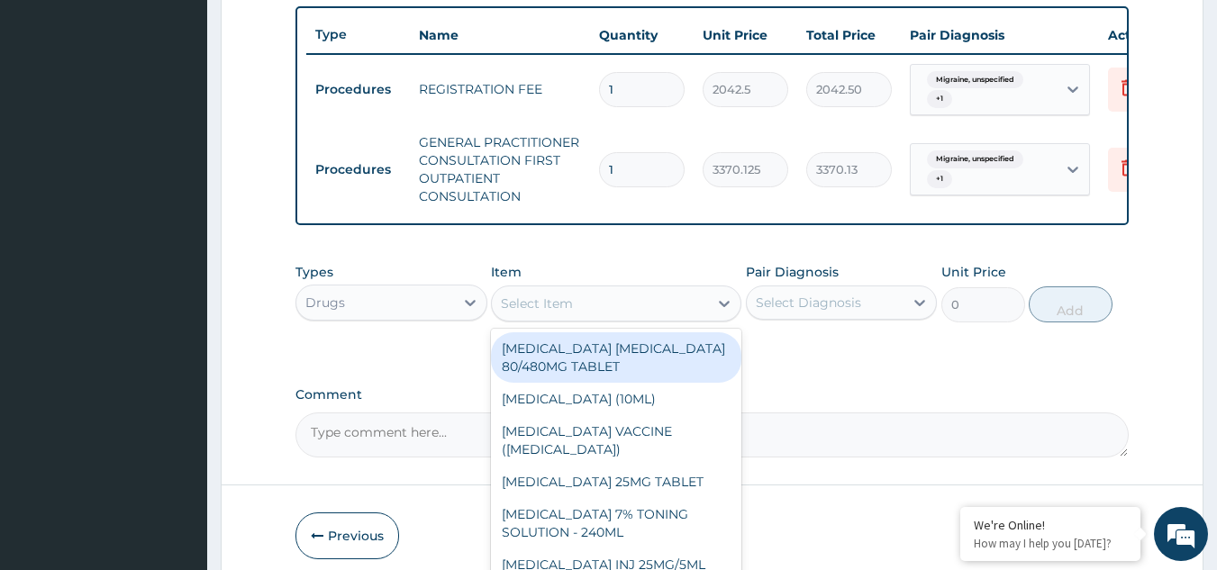
click at [613, 310] on div "Select Item" at bounding box center [600, 303] width 216 height 29
paste input "amitriptyline"
type input "amitriptyline"
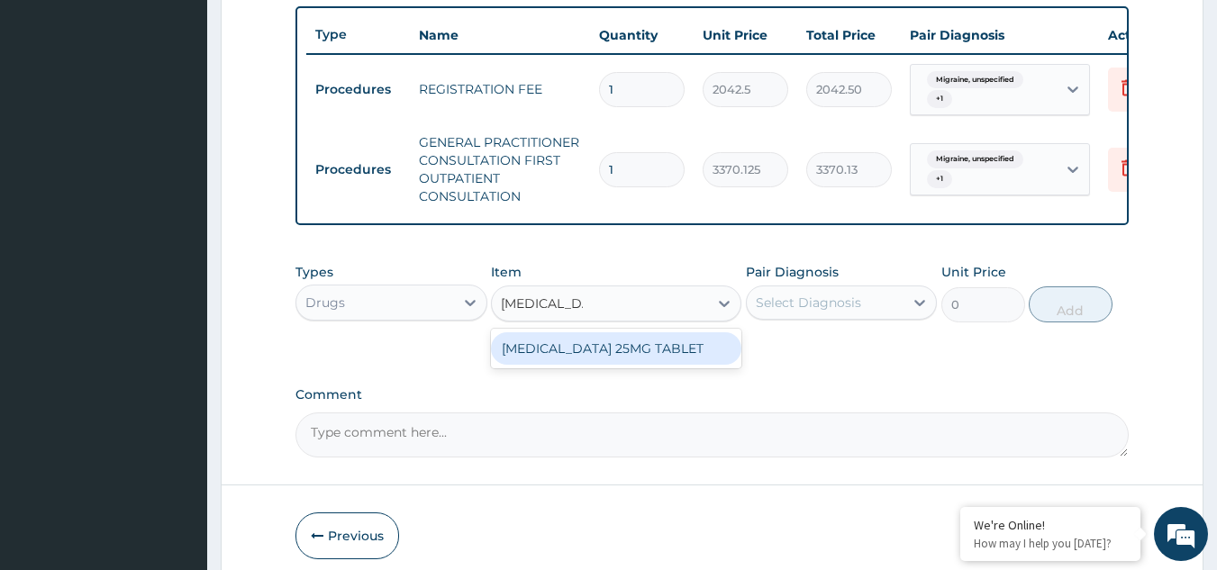
click at [648, 365] on div "AMITRIPTYLINE 25MG TABLET" at bounding box center [616, 348] width 250 height 32
type input "80"
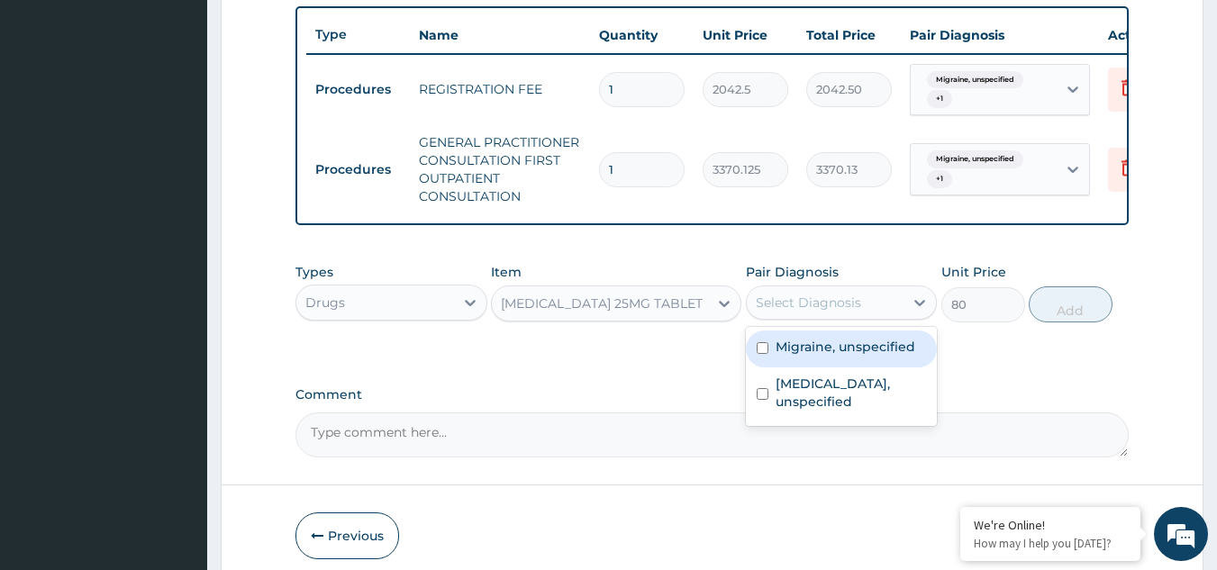
click at [809, 317] on div "Select Diagnosis" at bounding box center [826, 302] width 158 height 29
click at [818, 356] on label "Migraine, unspecified" at bounding box center [846, 347] width 140 height 18
checkbox input "true"
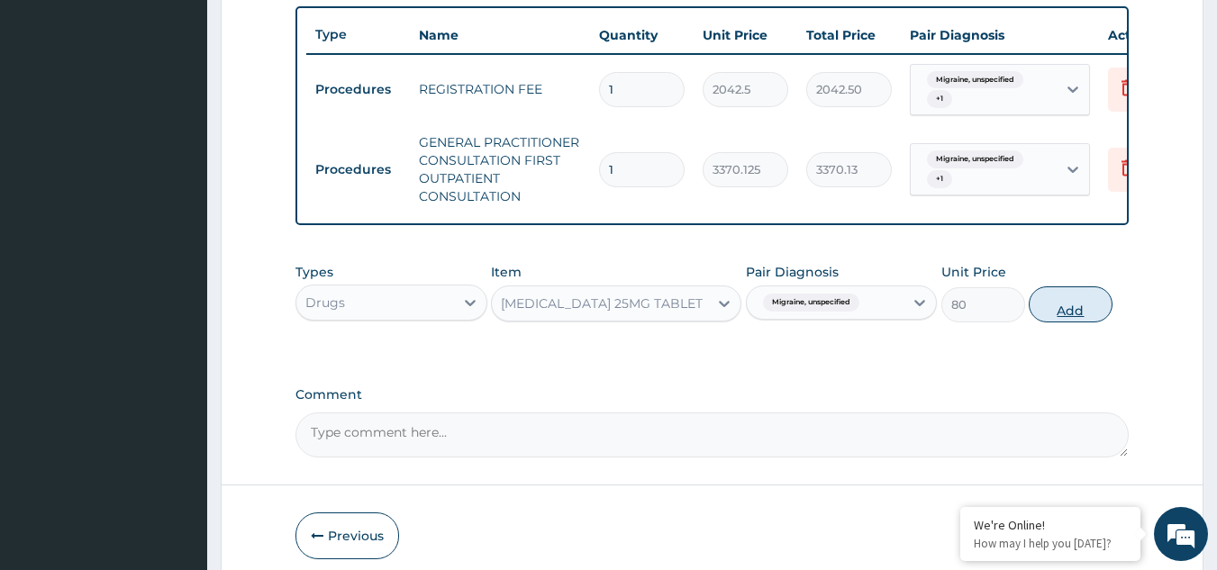
click at [1045, 321] on button "Add" at bounding box center [1071, 304] width 84 height 36
type input "0"
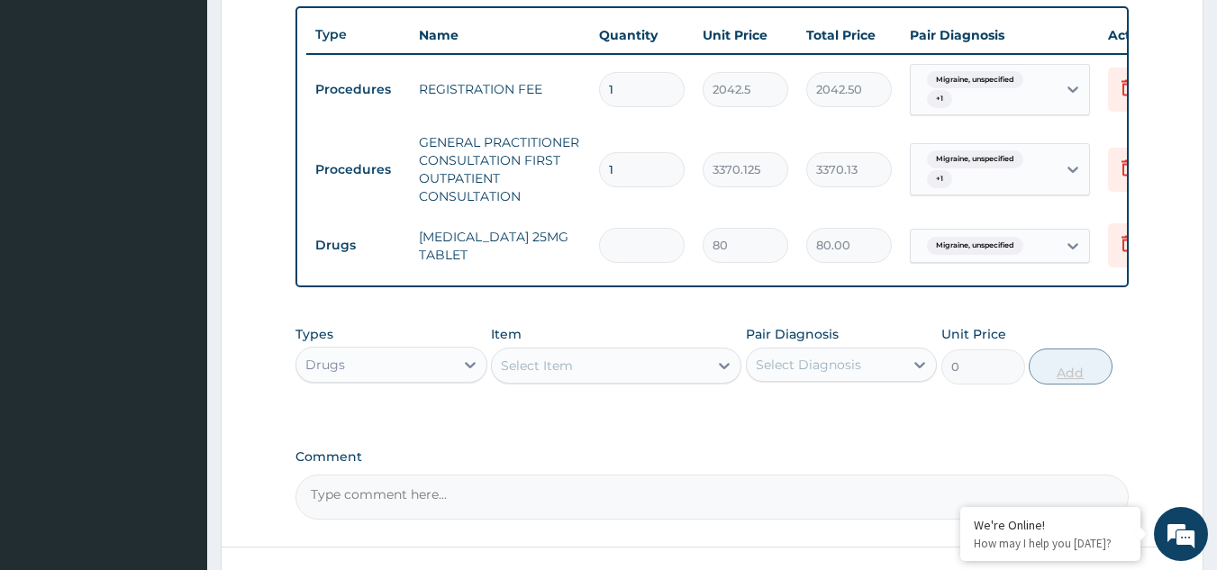
type input "0.00"
type input "5"
type input "400.00"
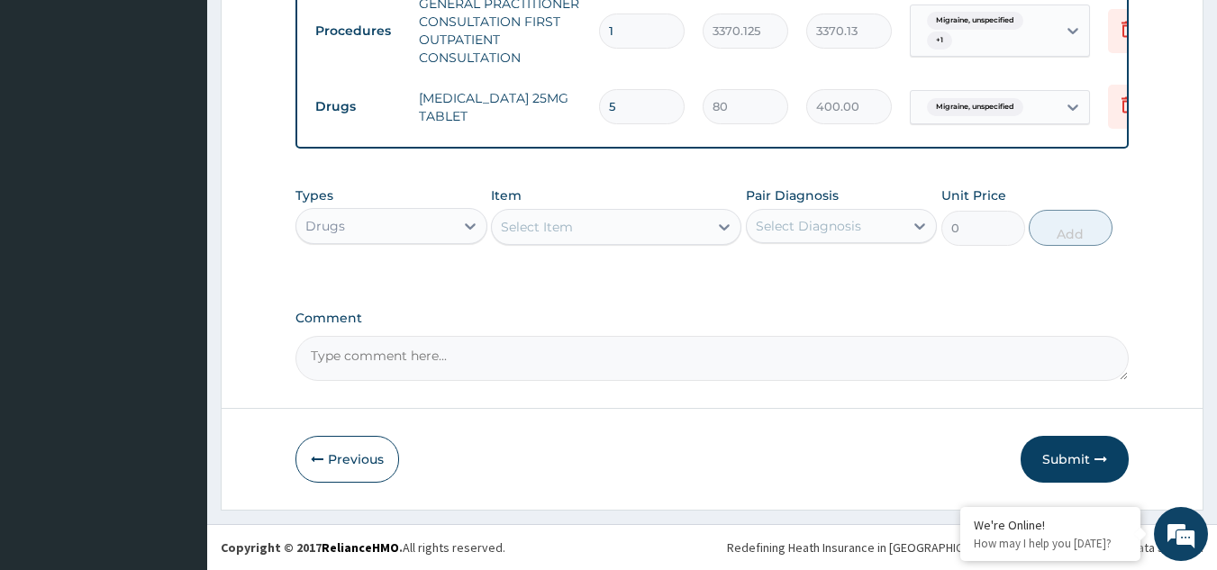
type input "5"
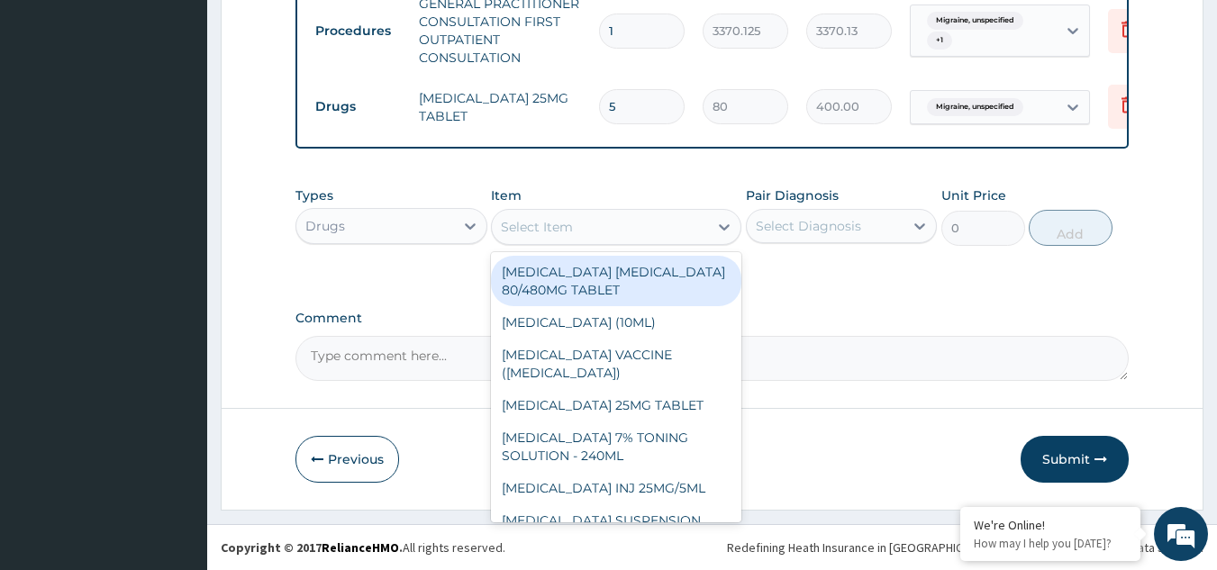
click at [618, 235] on div "Select Item" at bounding box center [600, 227] width 216 height 29
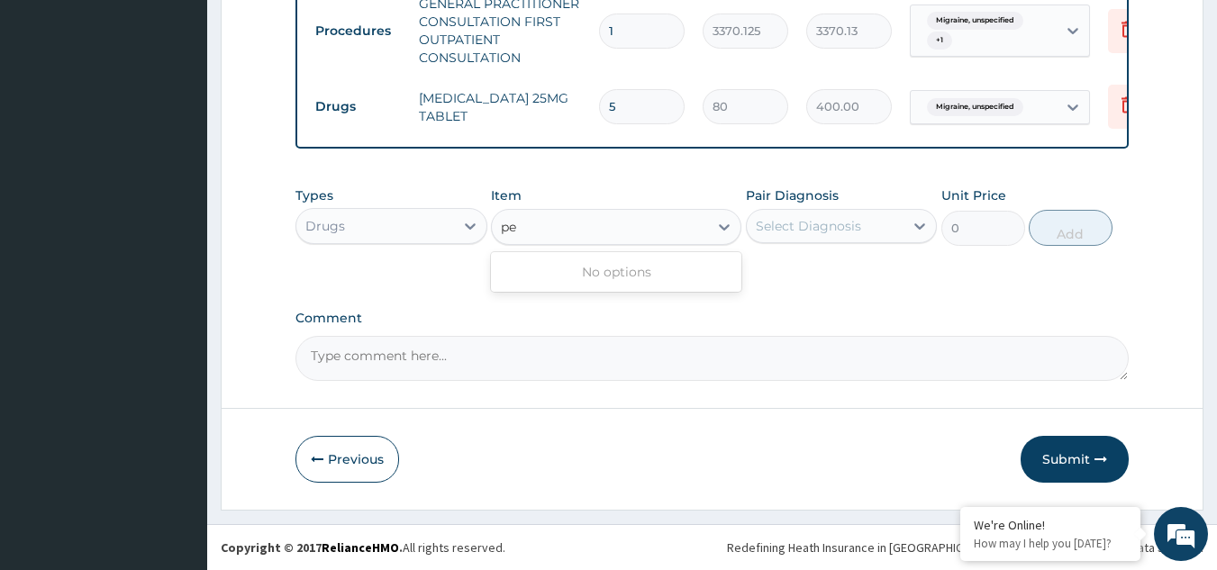
type input "p"
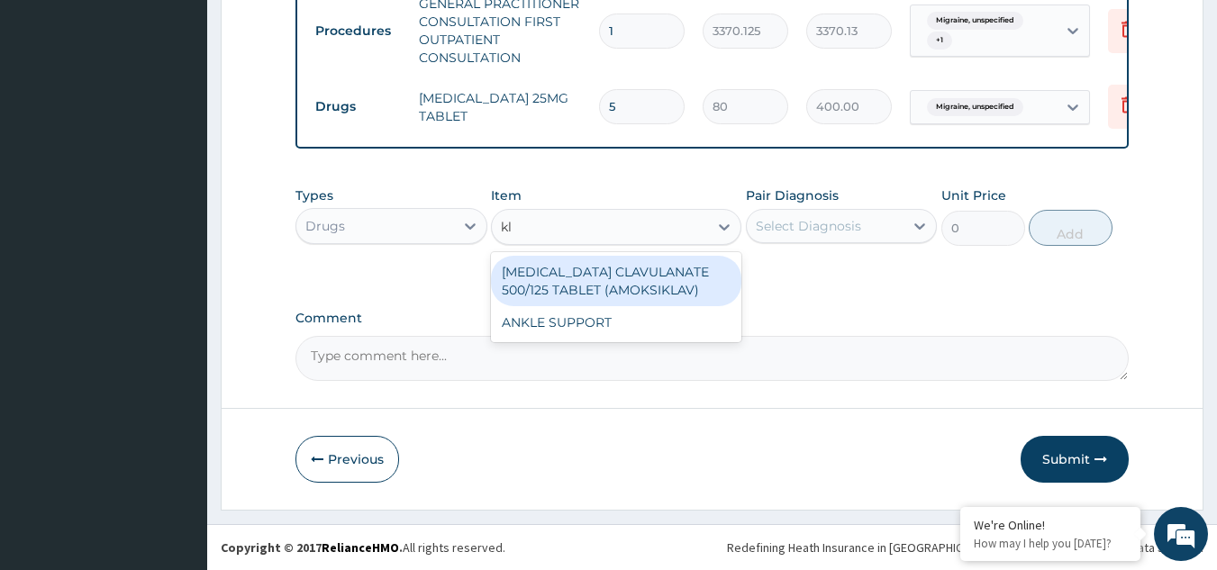
type input "k"
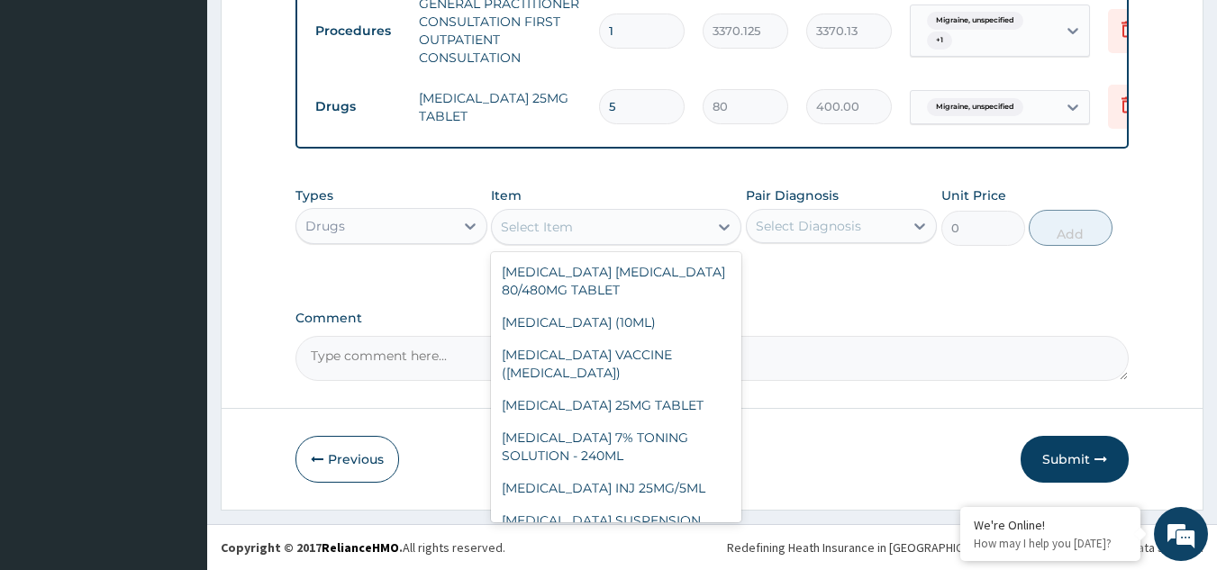
type input "c"
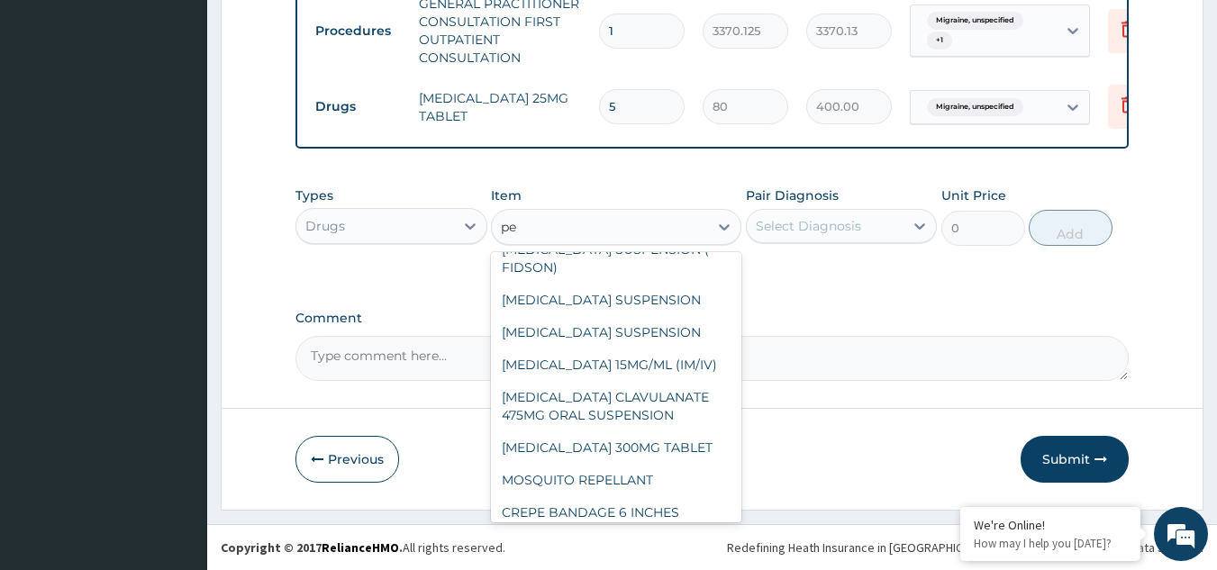
scroll to position [0, 0]
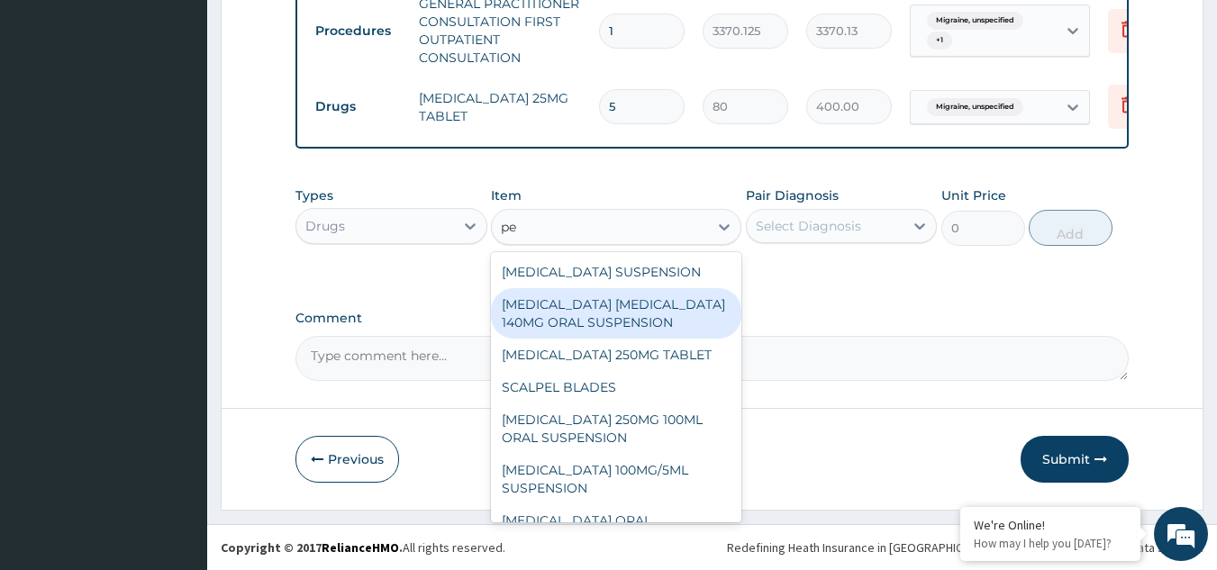
type input "p"
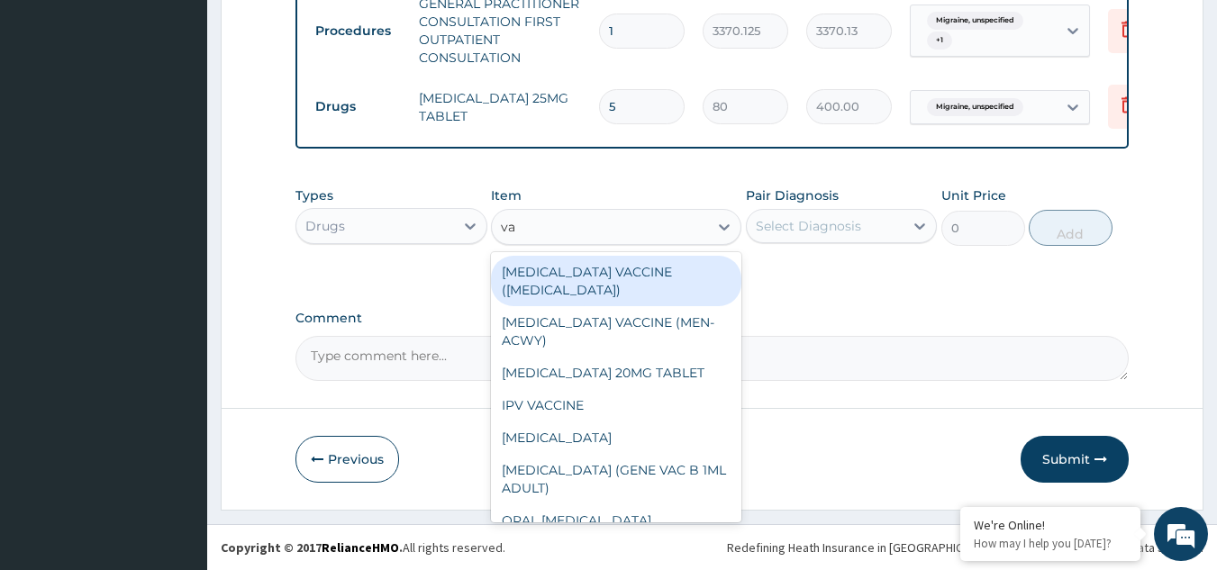
type input "vag"
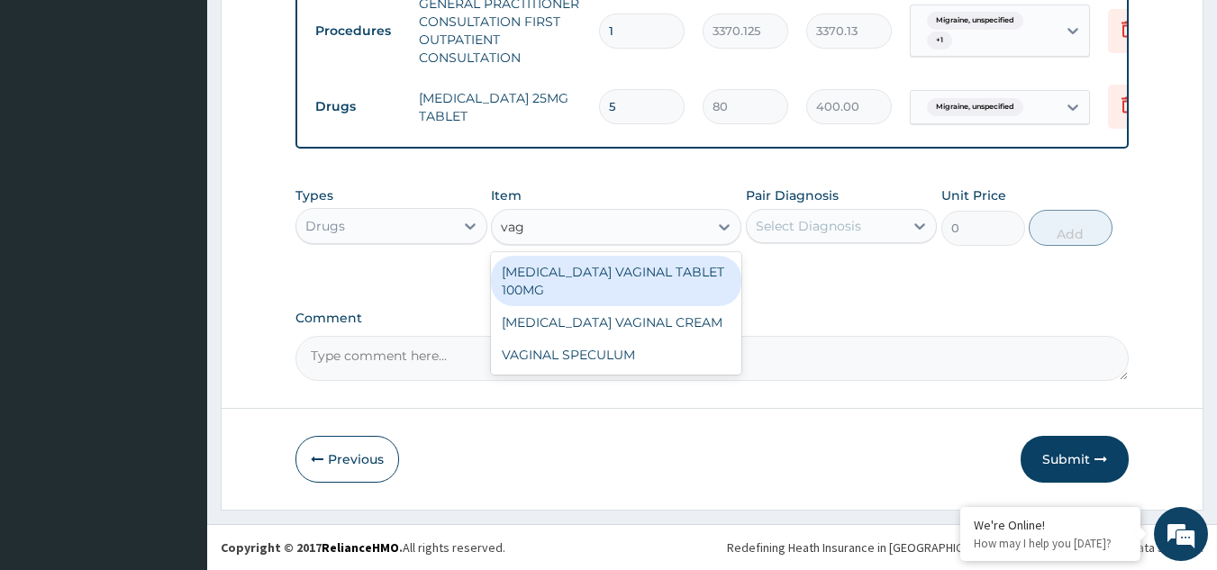
click at [658, 274] on div "CLOTRIMAZOLE VAGINAL TABLET 100MG" at bounding box center [616, 281] width 250 height 50
type input "402.5"
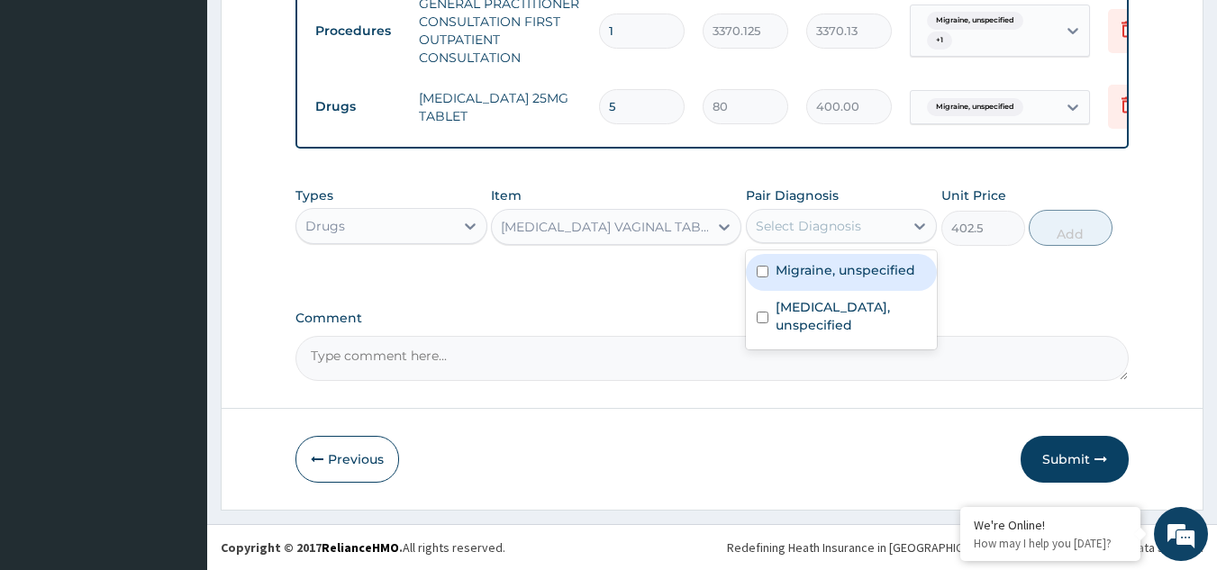
click at [798, 237] on div "Select Diagnosis" at bounding box center [826, 226] width 158 height 29
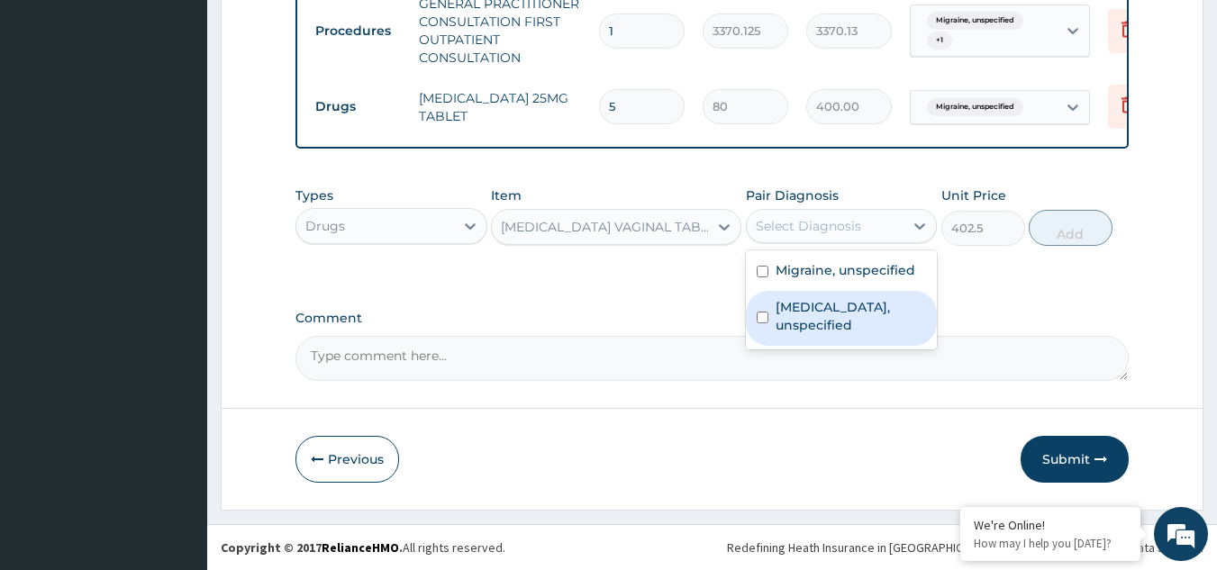
click at [804, 299] on label "Vaginitis, unspecified" at bounding box center [851, 316] width 151 height 36
checkbox input "true"
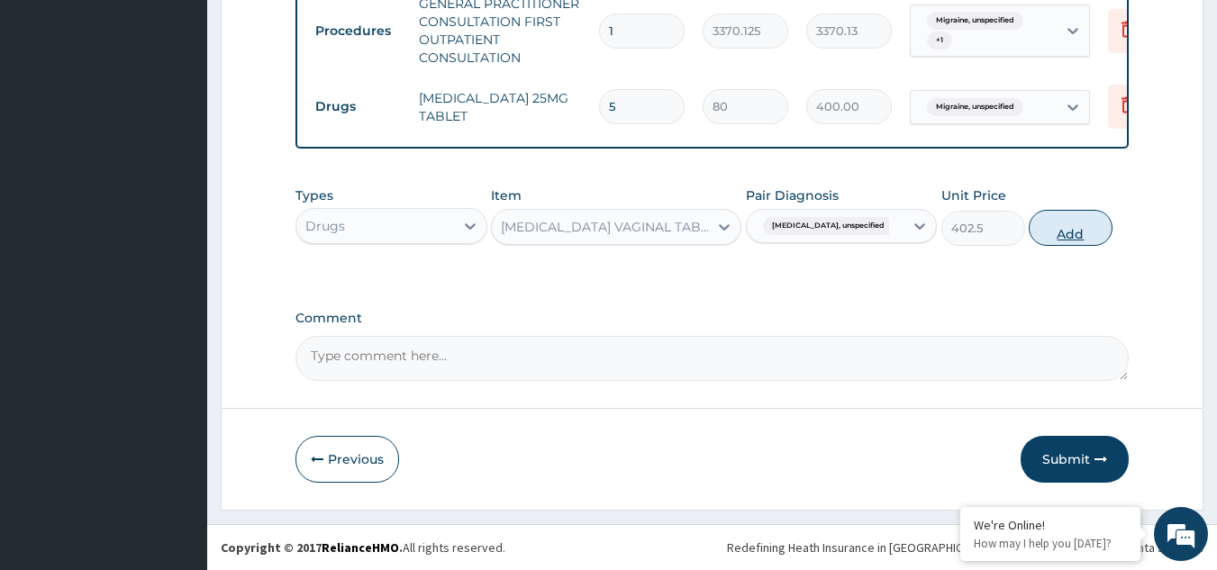
click at [1050, 241] on button "Add" at bounding box center [1071, 228] width 84 height 36
type input "0"
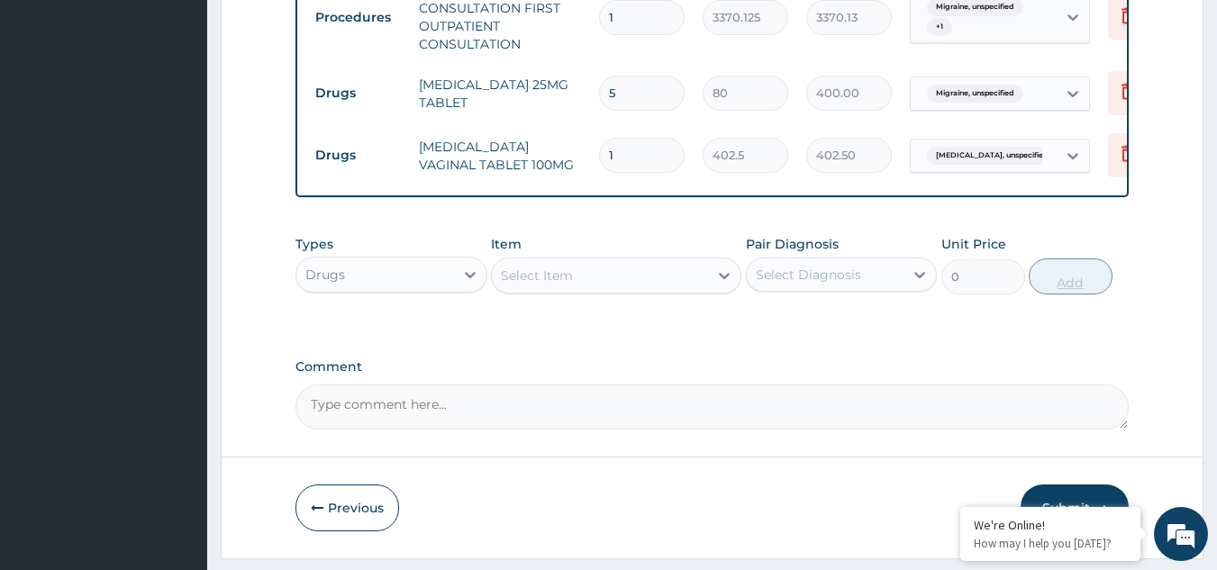
type input "0.00"
type input "7"
type input "2817.50"
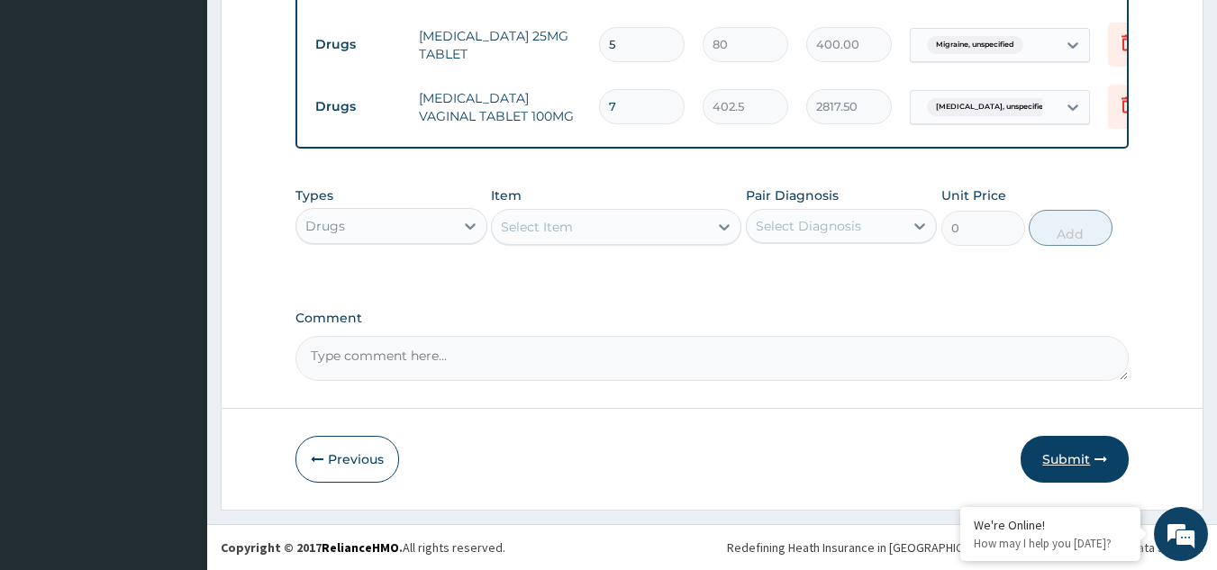
type input "7"
click at [1078, 449] on button "Submit" at bounding box center [1075, 459] width 108 height 47
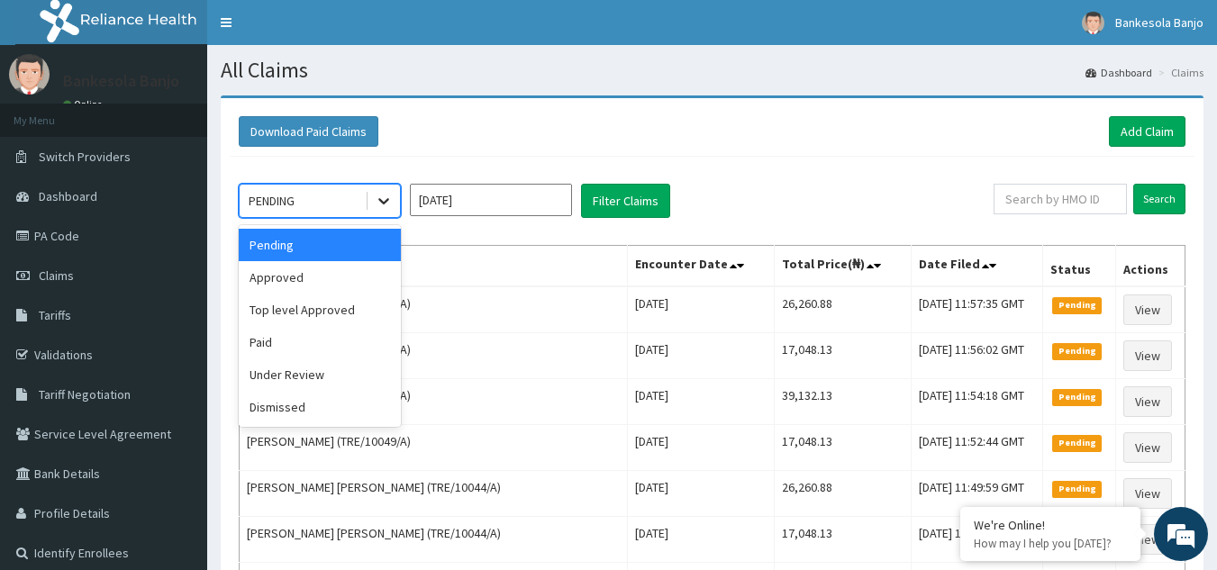
click at [396, 199] on div at bounding box center [384, 201] width 32 height 32
click at [341, 277] on div "Approved" at bounding box center [320, 277] width 162 height 32
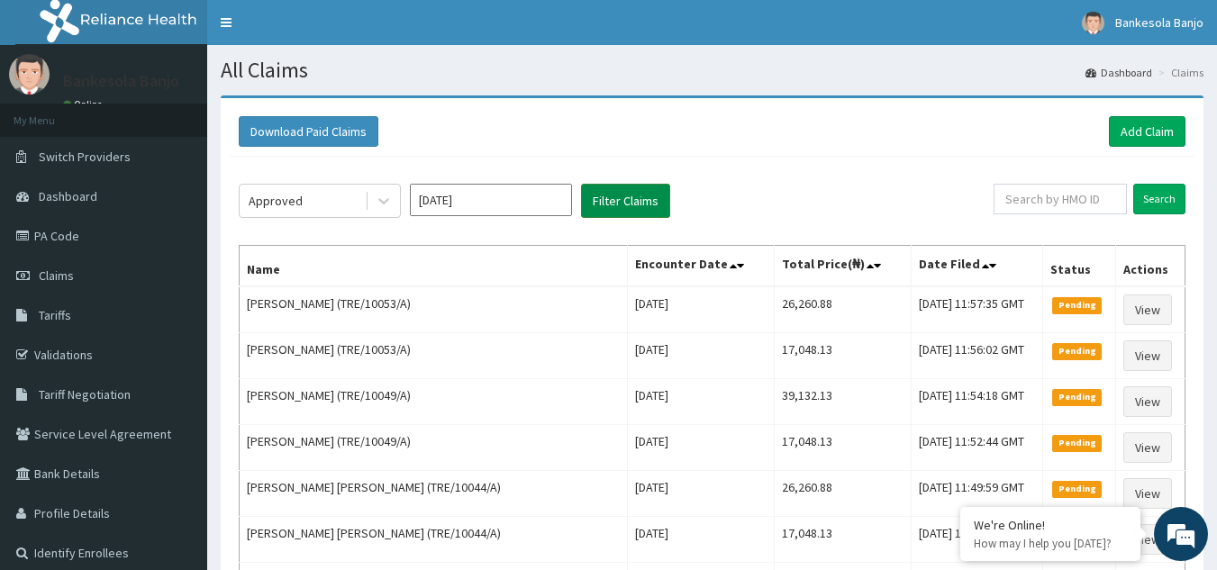
click at [610, 213] on button "Filter Claims" at bounding box center [625, 201] width 89 height 34
